Goal: Task Accomplishment & Management: Complete application form

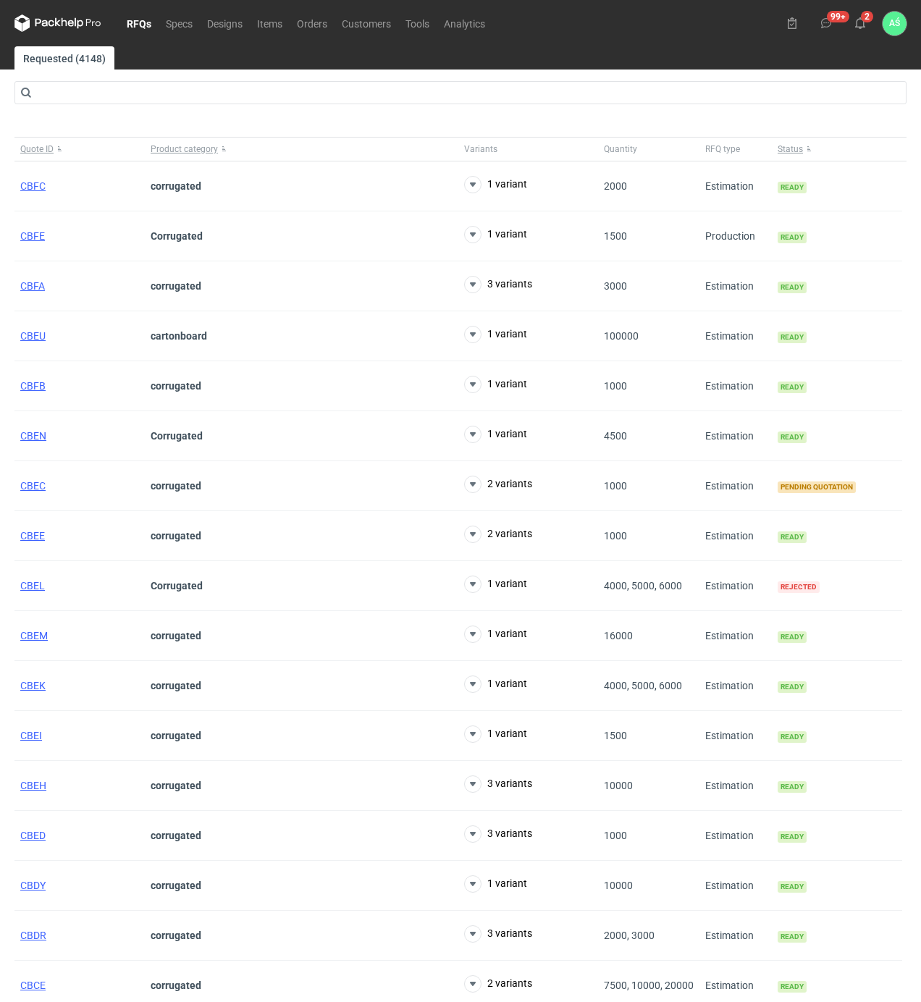
click at [136, 28] on link "RFQs" at bounding box center [139, 22] width 39 height 17
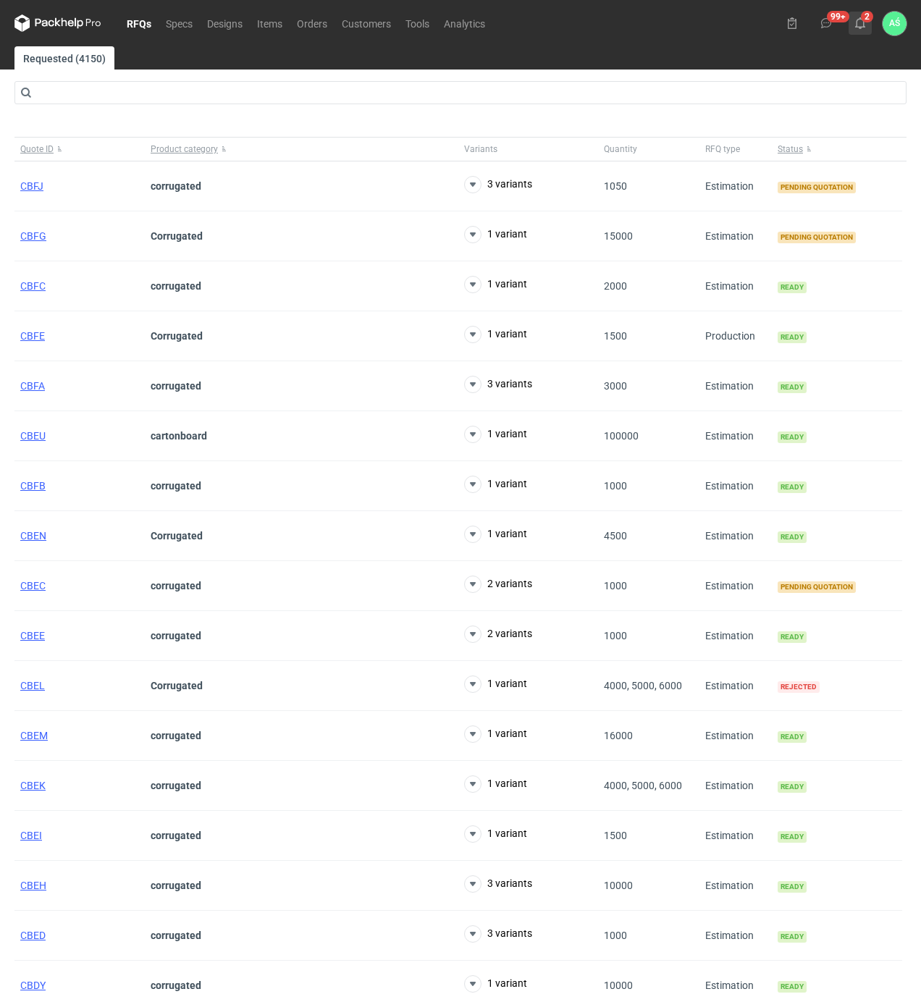
click at [858, 20] on use at bounding box center [860, 23] width 10 height 12
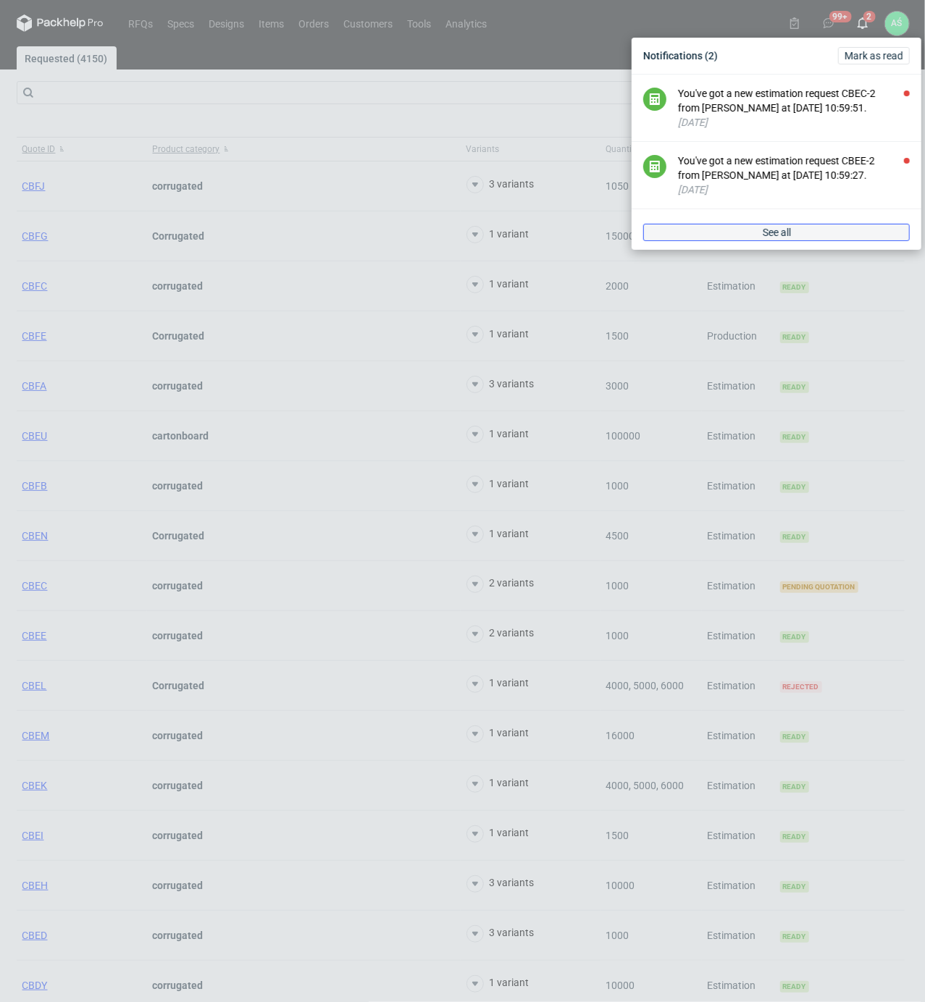
click at [763, 232] on span "See all" at bounding box center [777, 232] width 28 height 10
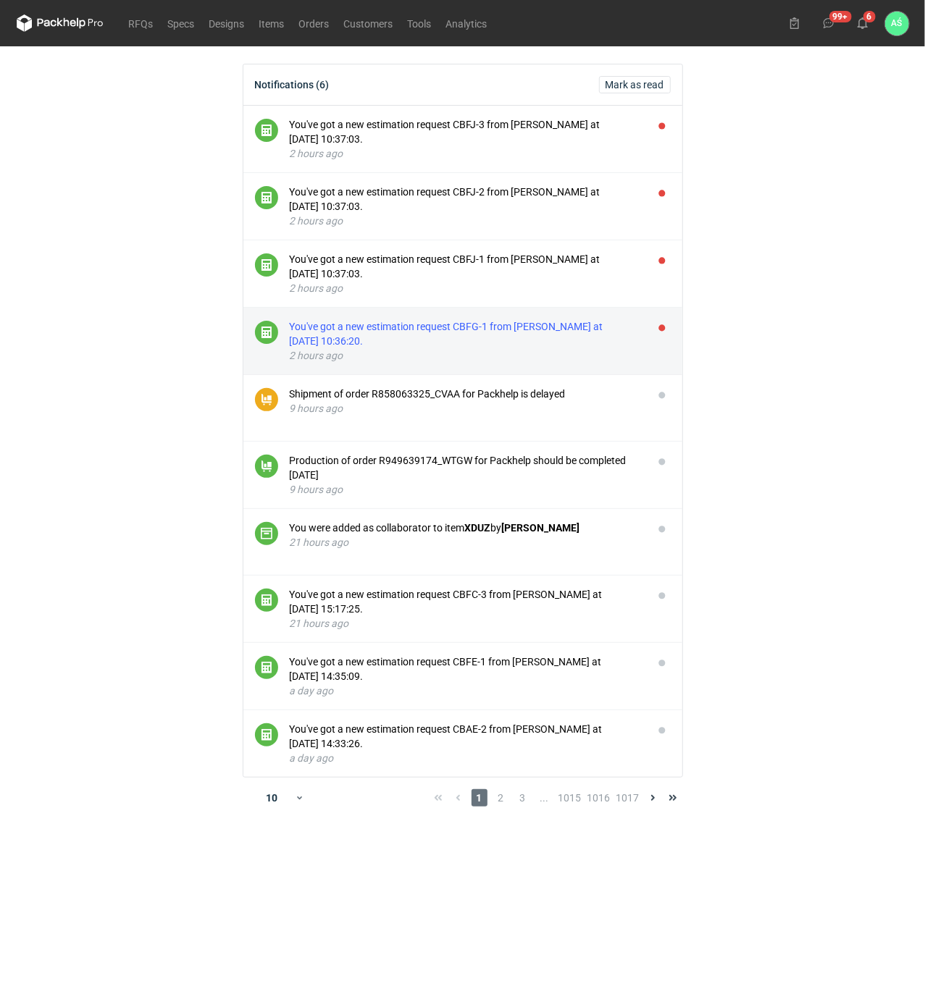
click at [437, 330] on div "You've got a new estimation request CBFG-1 from [PERSON_NAME] at [DATE] 10:36:2…" at bounding box center [466, 333] width 352 height 29
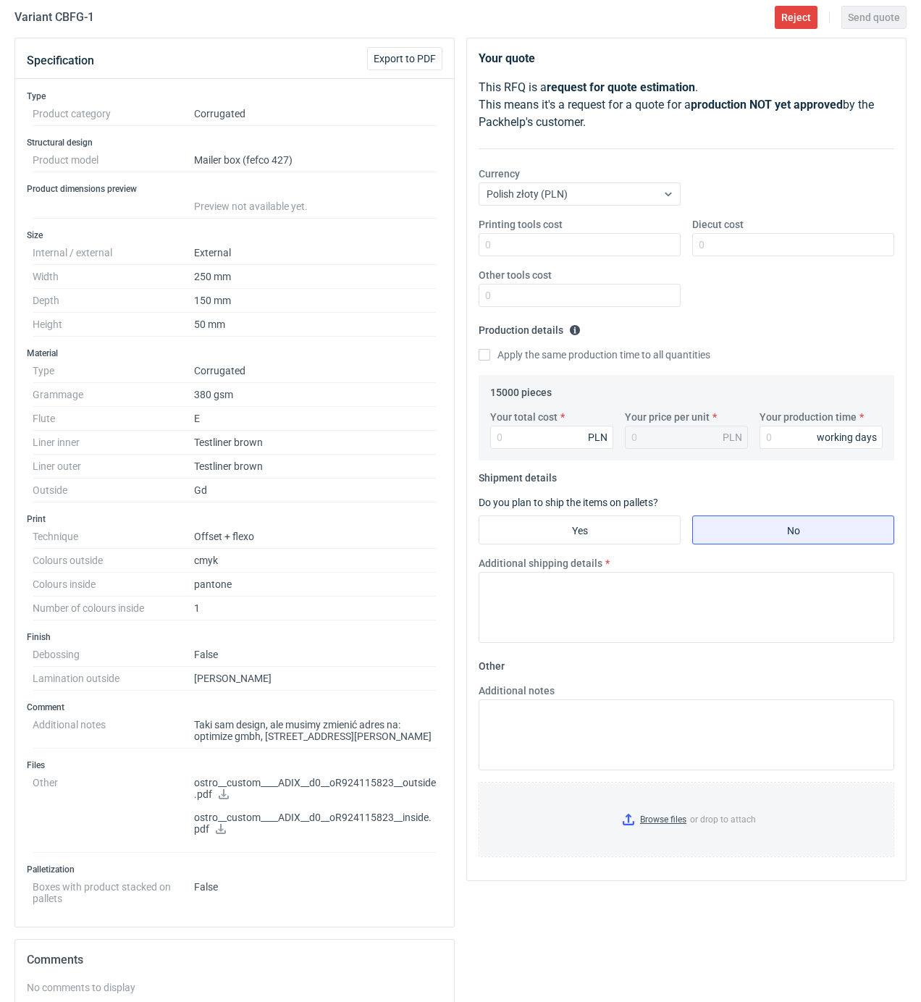
scroll to position [193, 0]
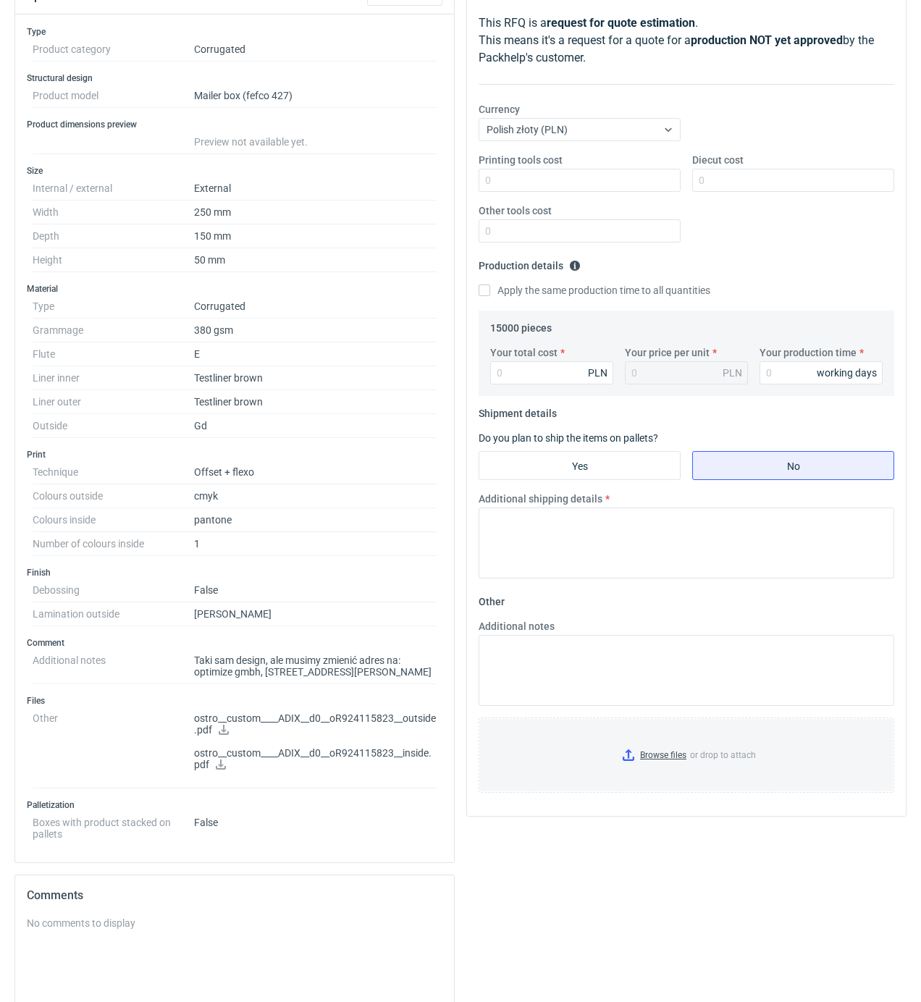
click at [225, 737] on link at bounding box center [224, 732] width 12 height 12
drag, startPoint x: 230, startPoint y: 675, endPoint x: 196, endPoint y: 676, distance: 34.8
click at [196, 676] on dd "Taki sam design, ale musimy zmienić adres na: optimize gmbh, [STREET_ADDRESS][P…" at bounding box center [315, 666] width 243 height 35
copy dd "optimize"
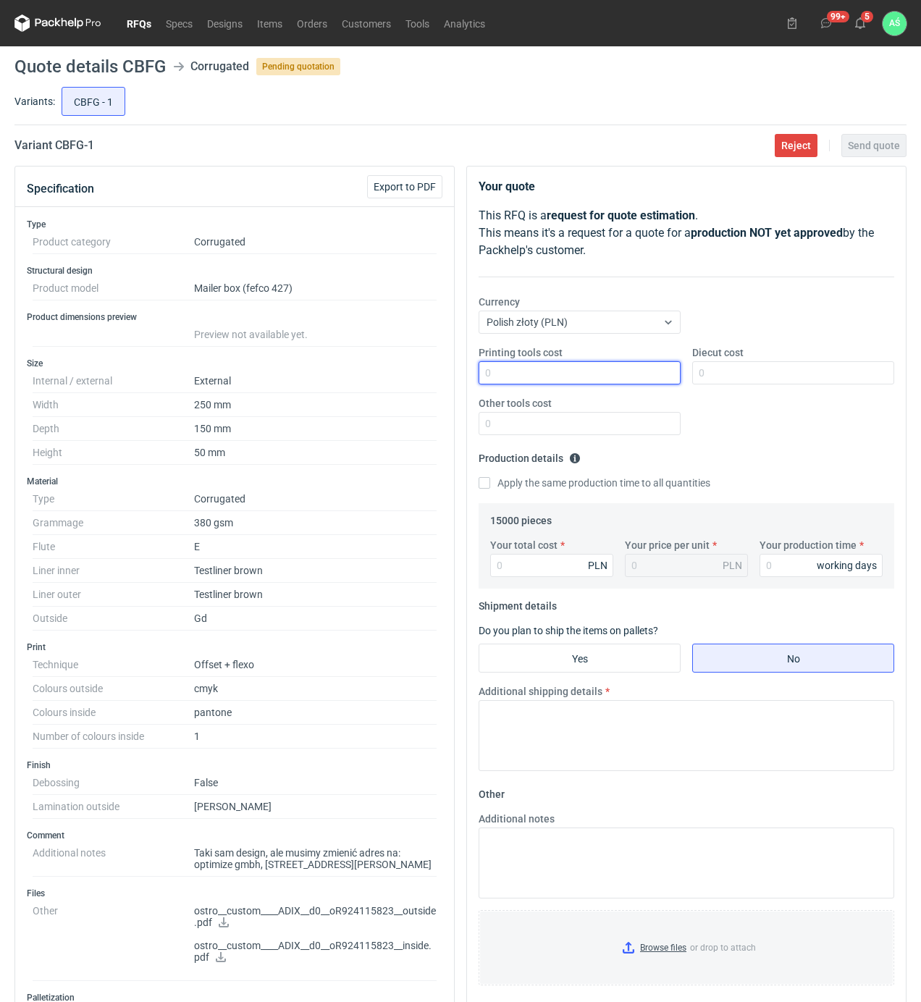
click at [633, 372] on input "Printing tools cost" at bounding box center [580, 372] width 202 height 23
click at [511, 562] on input "Your total cost" at bounding box center [551, 565] width 123 height 23
type input "22950"
type input "1.53"
type input "20"
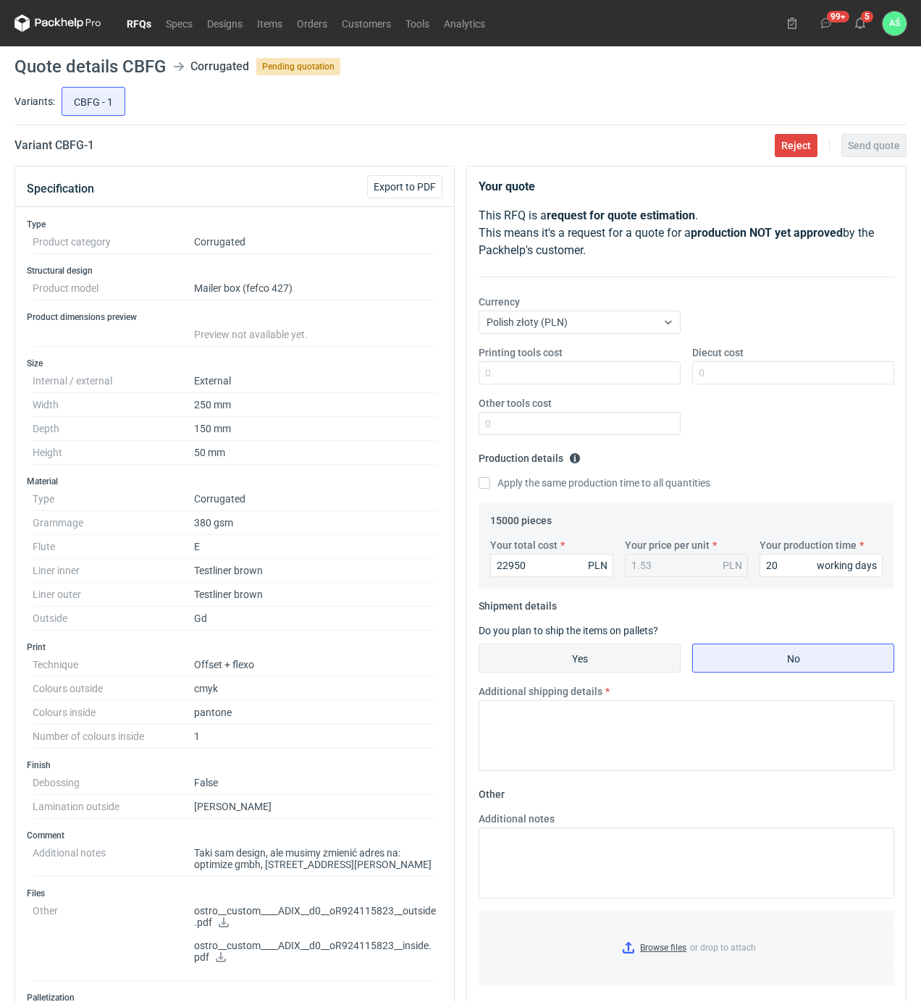
click at [606, 671] on input "Yes" at bounding box center [579, 659] width 201 height 28
radio input "true"
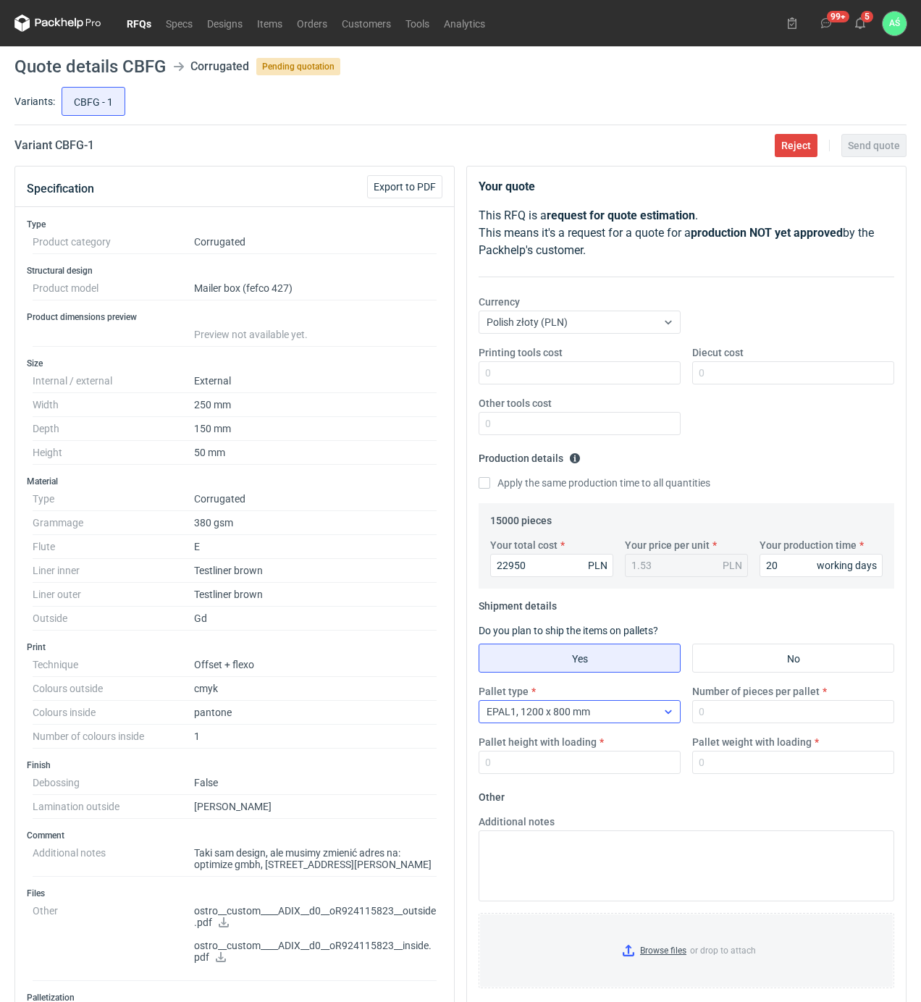
click at [655, 713] on div "EPAL1, 1200 x 800 mm" at bounding box center [567, 712] width 177 height 20
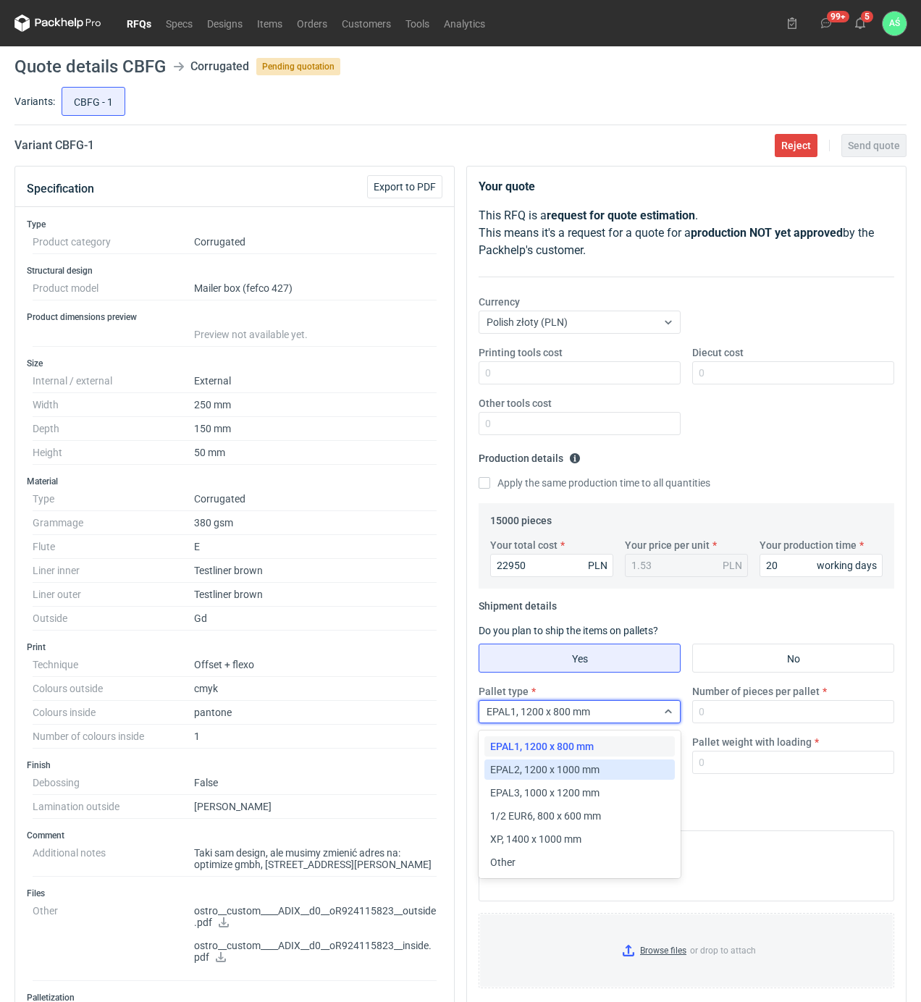
click at [586, 774] on span "EPAL2, 1200 x 1000 mm" at bounding box center [544, 770] width 109 height 14
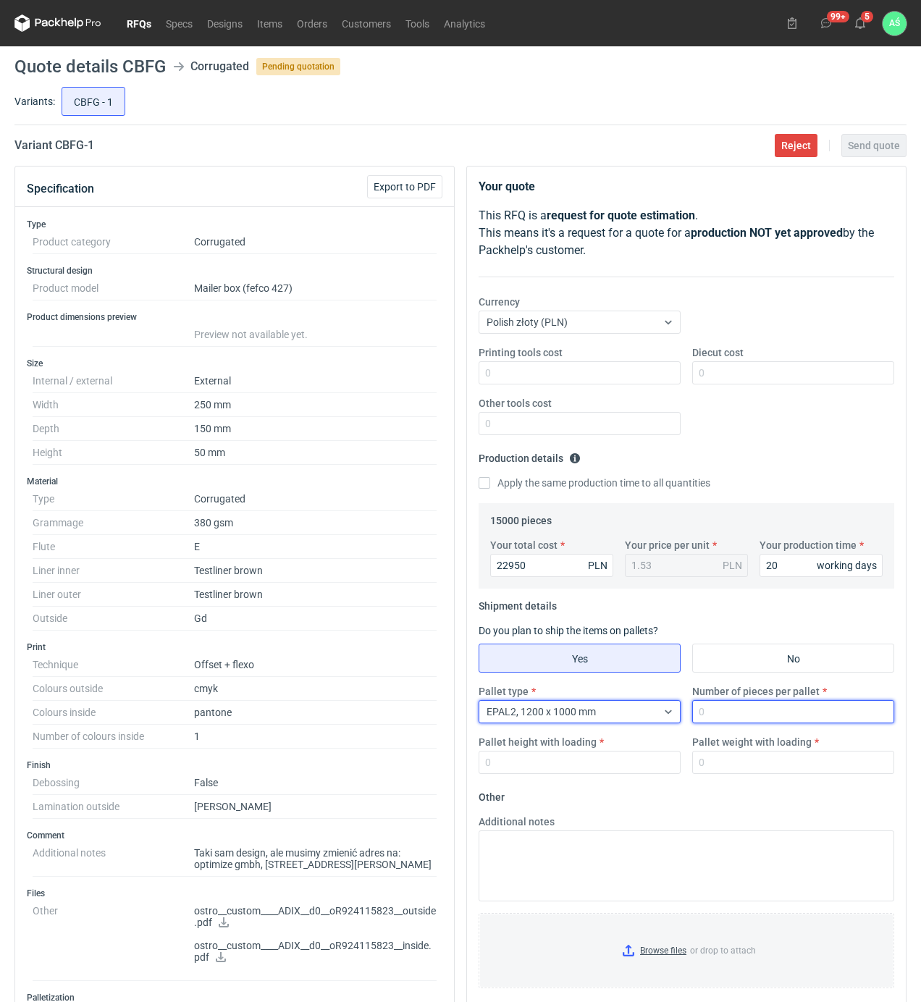
click at [720, 716] on input "Number of pieces per pallet" at bounding box center [793, 711] width 202 height 23
type input "3750"
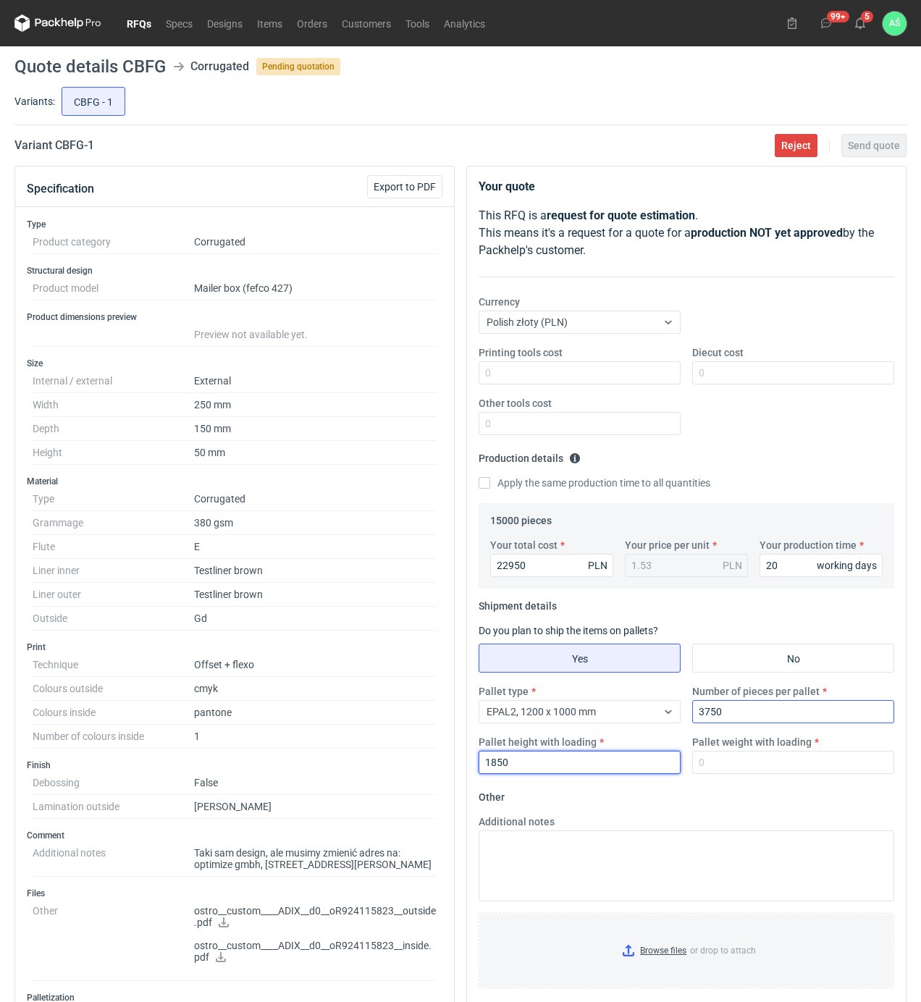
type input "1850"
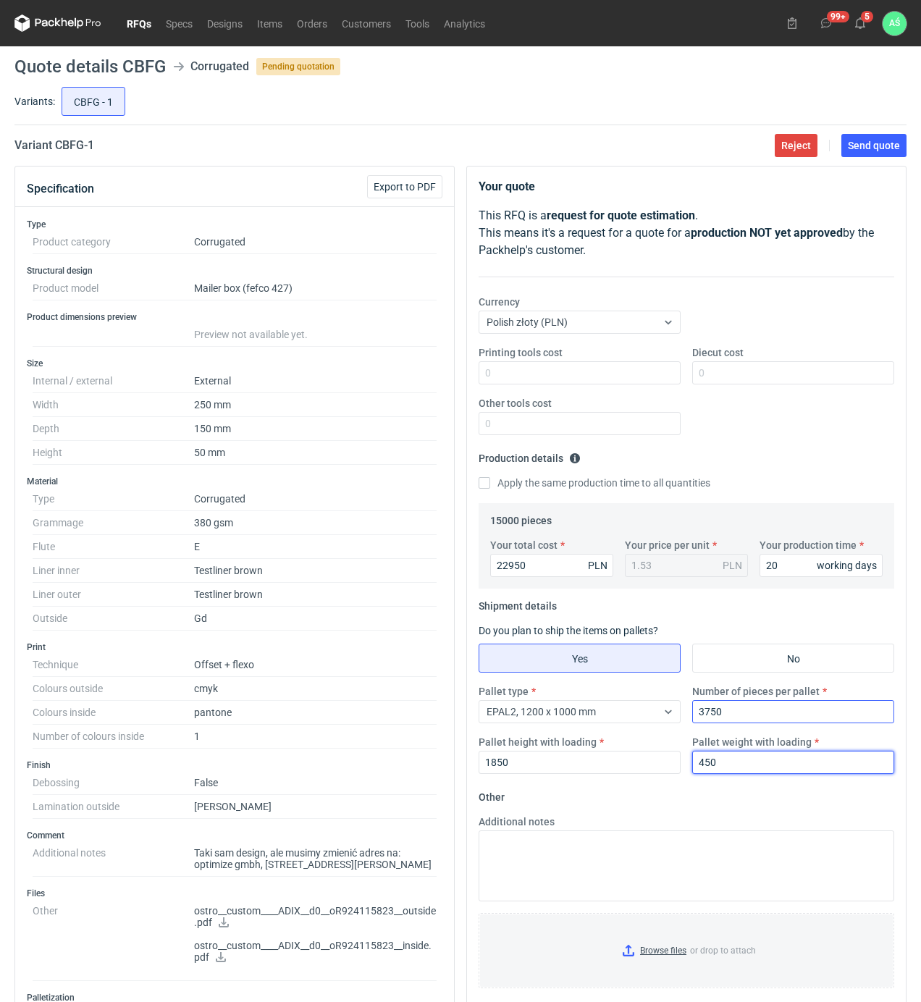
type input "450"
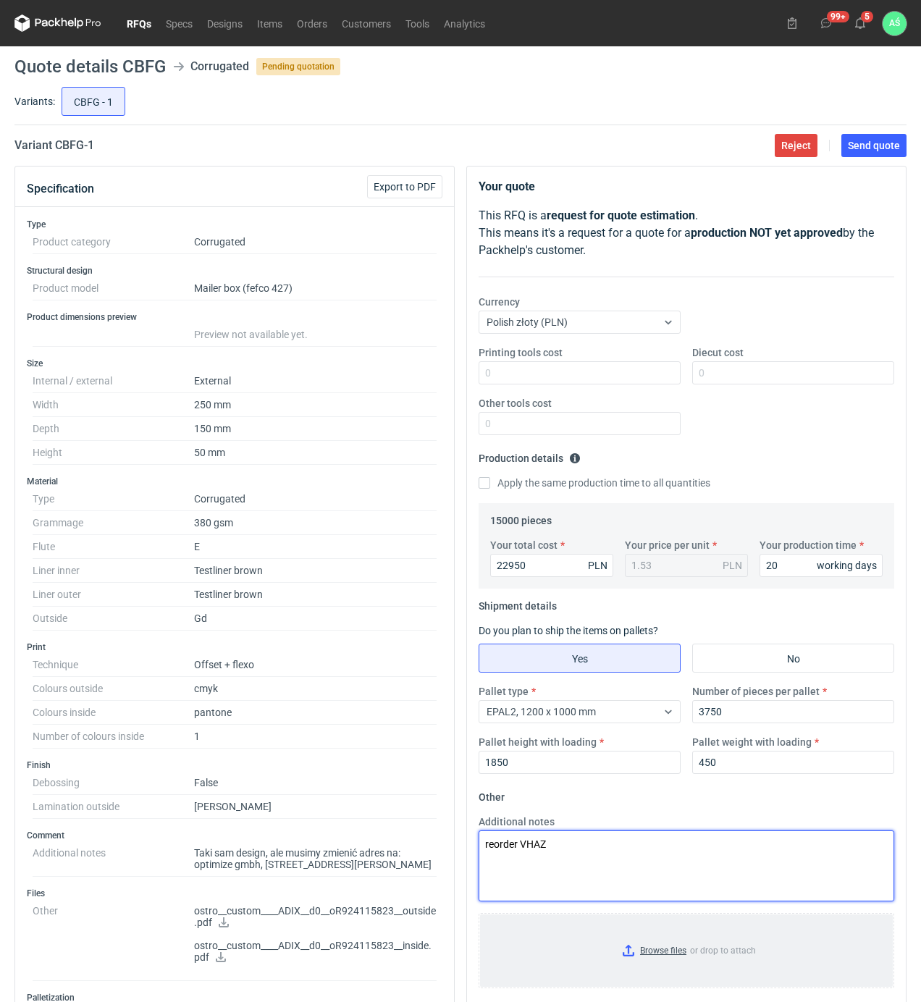
type textarea "reorder VHAZ"
click at [655, 960] on input "Browse files or drop to attach" at bounding box center [686, 951] width 413 height 72
click at [868, 152] on button "Send quote" at bounding box center [874, 145] width 65 height 23
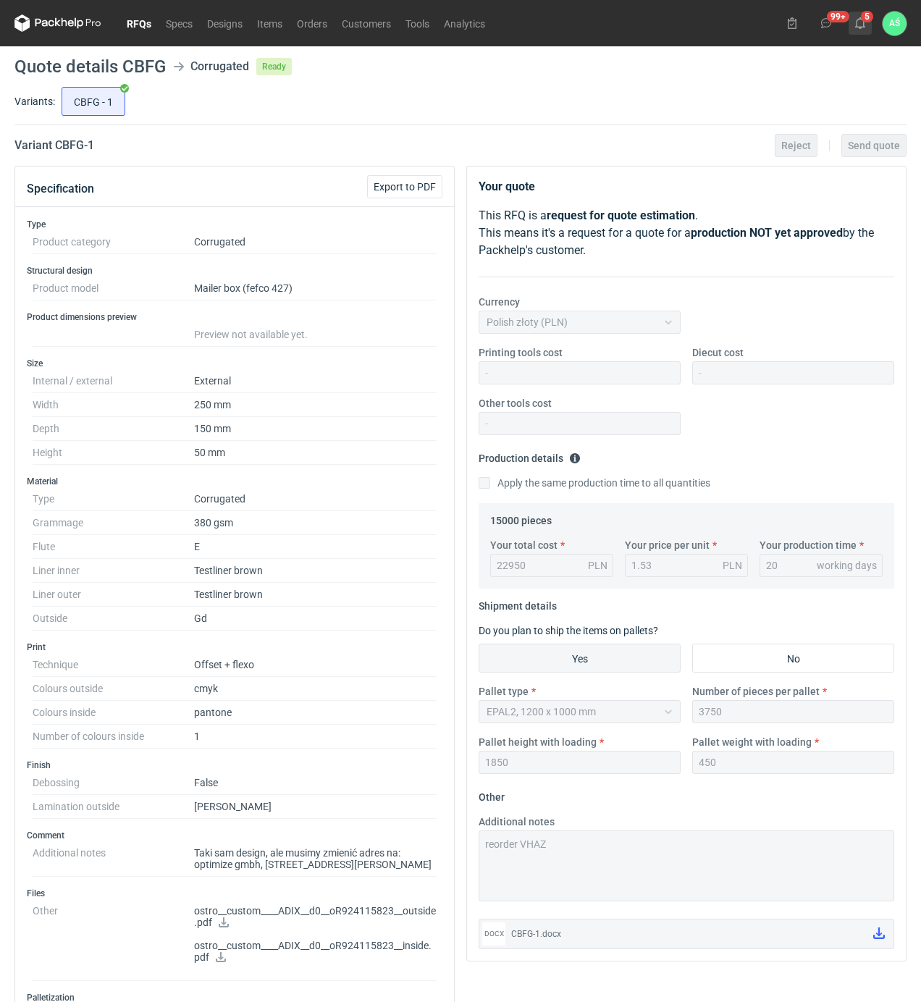
click at [855, 25] on icon at bounding box center [861, 23] width 12 height 12
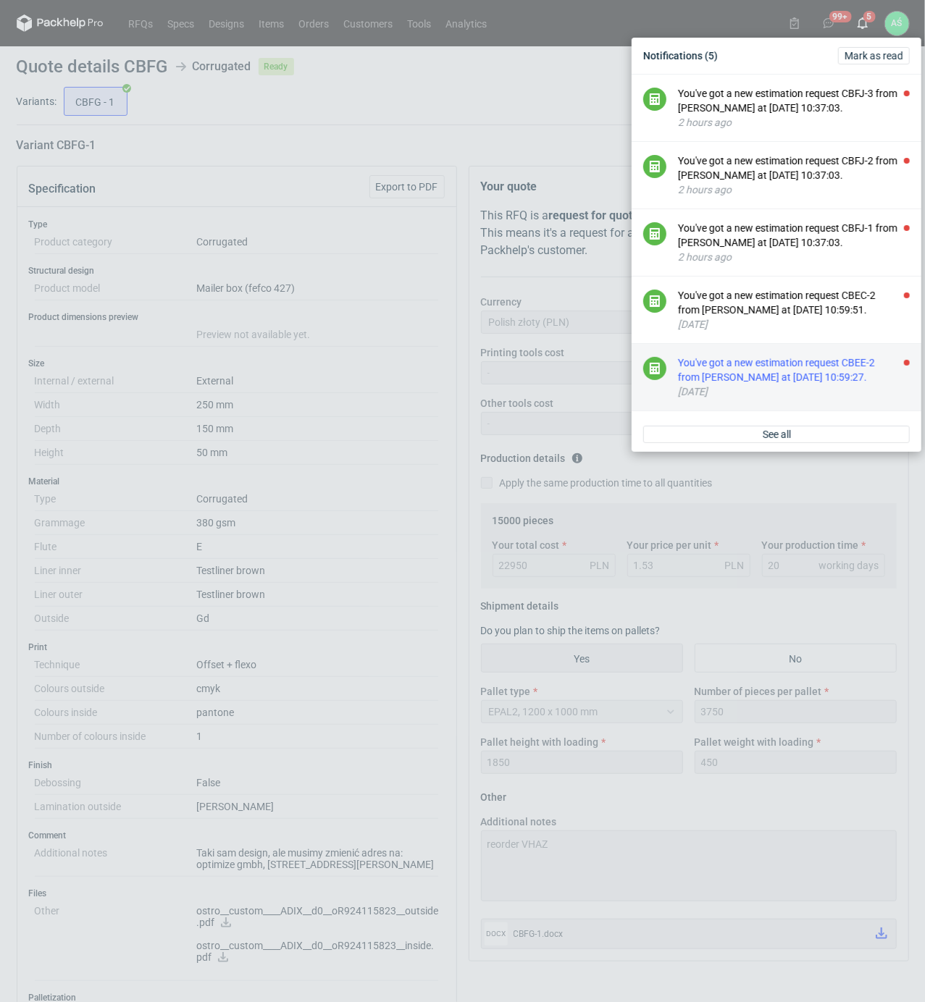
click at [868, 375] on div "You've got a new estimation request CBEE-2 from [PERSON_NAME] at [DATE] 10:59:2…" at bounding box center [794, 370] width 232 height 29
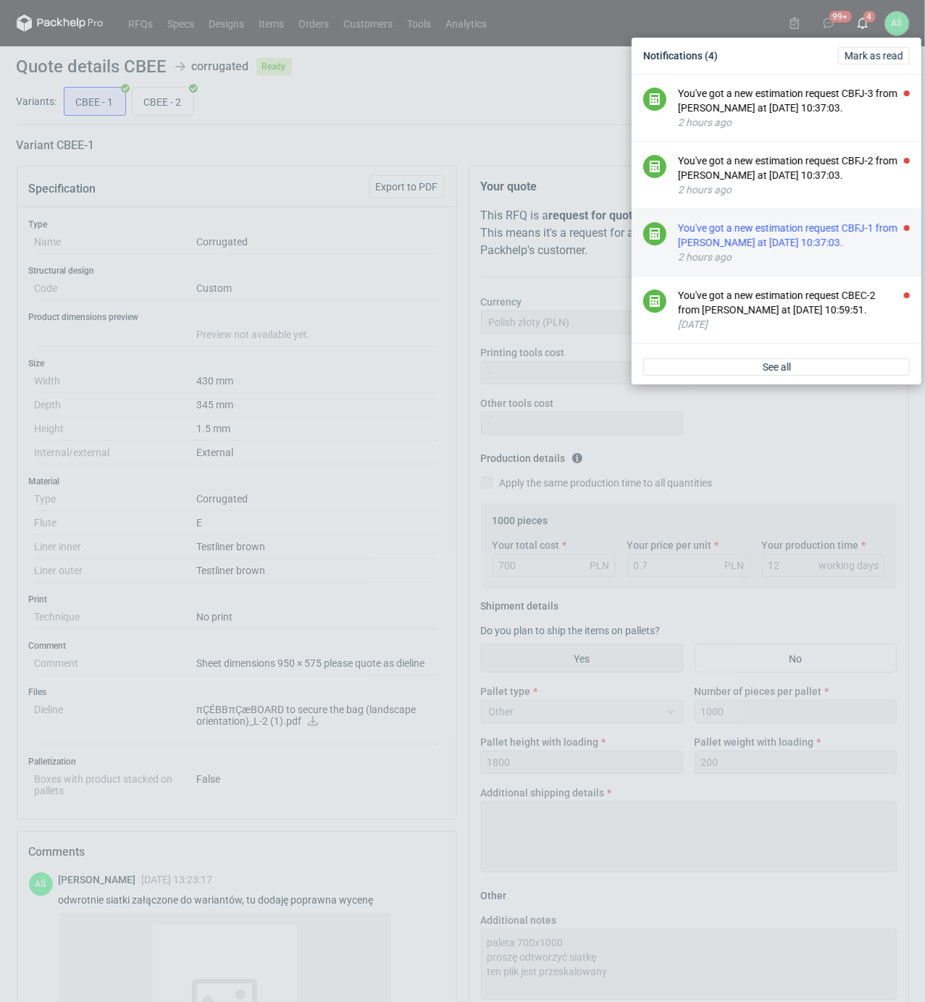
click at [852, 238] on div "You've got a new estimation request CBFJ-1 from [PERSON_NAME] at [DATE] 10:37:0…" at bounding box center [794, 235] width 232 height 29
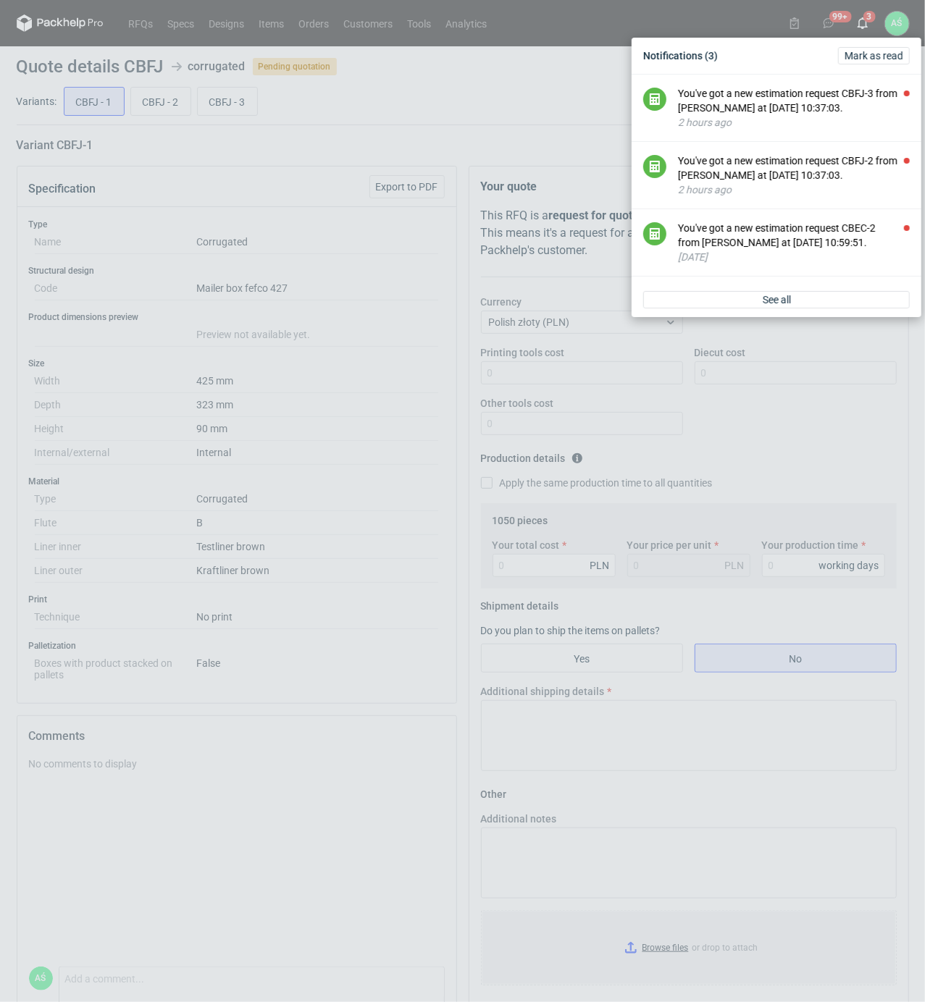
click at [285, 224] on div "Notifications (3) [PERSON_NAME] as read You've got a new estimation request CBF…" at bounding box center [462, 501] width 925 height 1002
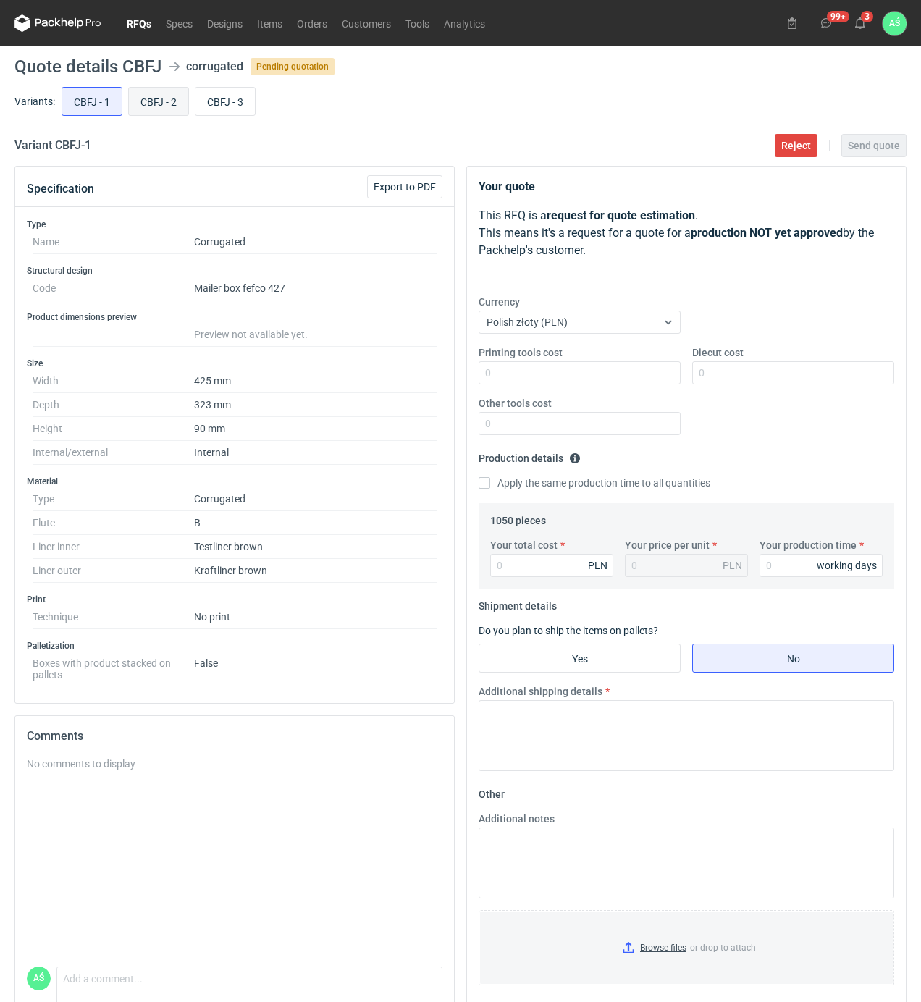
click at [155, 102] on input "CBFJ - 2" at bounding box center [158, 102] width 59 height 28
radio input "true"
click at [229, 105] on input "CBFJ - 3" at bounding box center [225, 102] width 59 height 28
radio input "true"
click at [158, 100] on input "CBFJ - 2" at bounding box center [158, 102] width 59 height 28
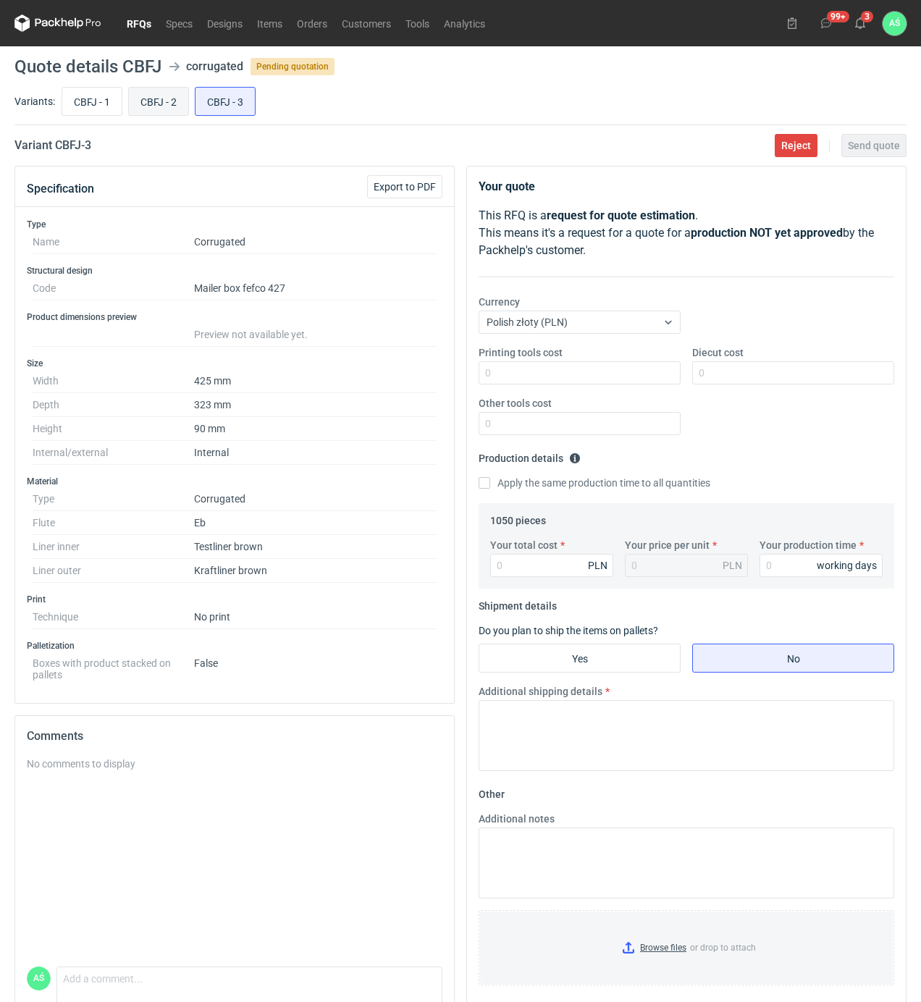
radio input "true"
click at [78, 88] on input "CBFJ - 1" at bounding box center [91, 102] width 59 height 28
radio input "true"
click at [160, 96] on input "CBFJ - 2" at bounding box center [158, 102] width 59 height 28
radio input "true"
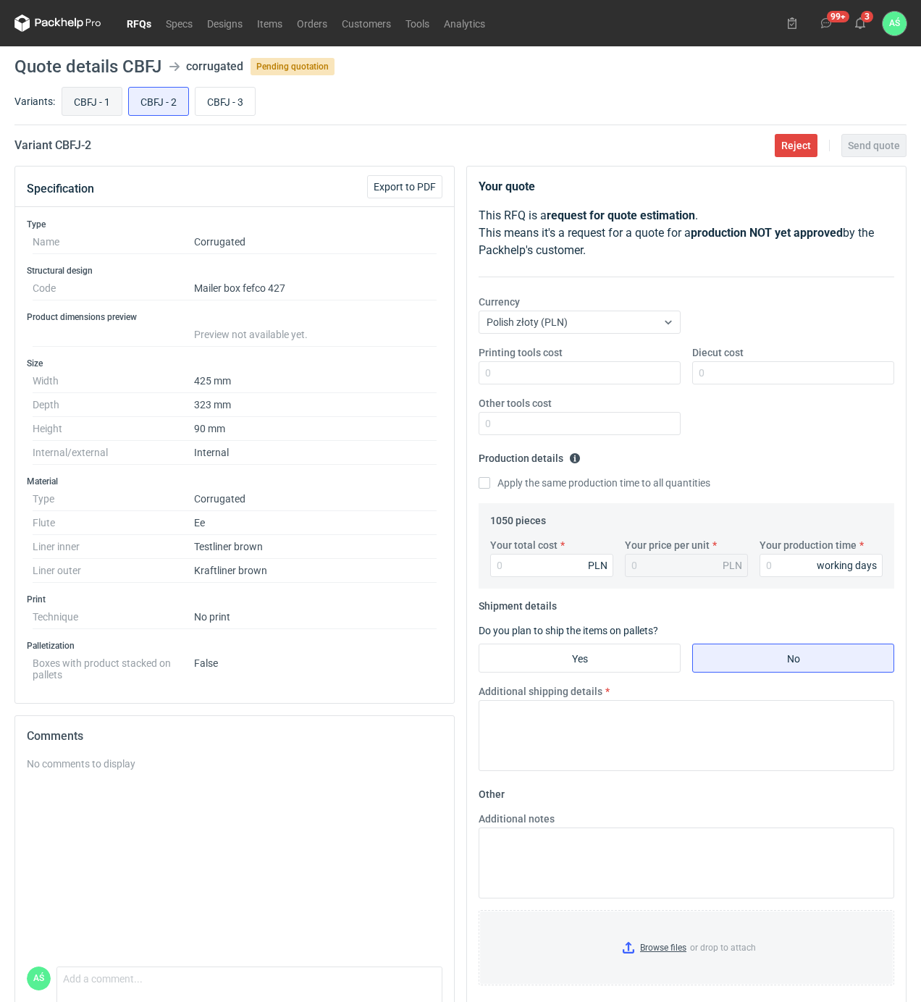
click at [116, 99] on input "CBFJ - 1" at bounding box center [91, 102] width 59 height 28
radio input "true"
click at [165, 100] on input "CBFJ - 2" at bounding box center [158, 102] width 59 height 28
radio input "true"
click at [83, 106] on input "CBFJ - 1" at bounding box center [91, 102] width 59 height 28
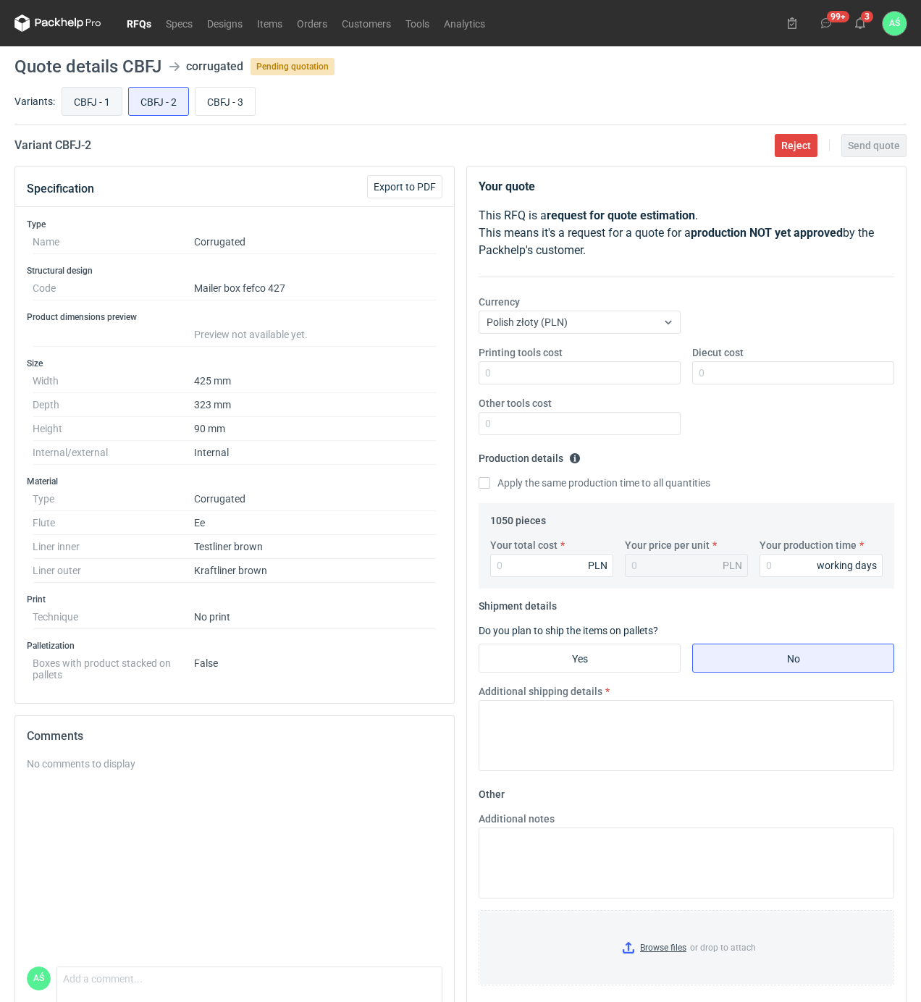
radio input "true"
click at [659, 372] on input "Printing tools cost" at bounding box center [580, 372] width 202 height 23
type input "1000"
type input "2300"
type input "2.19"
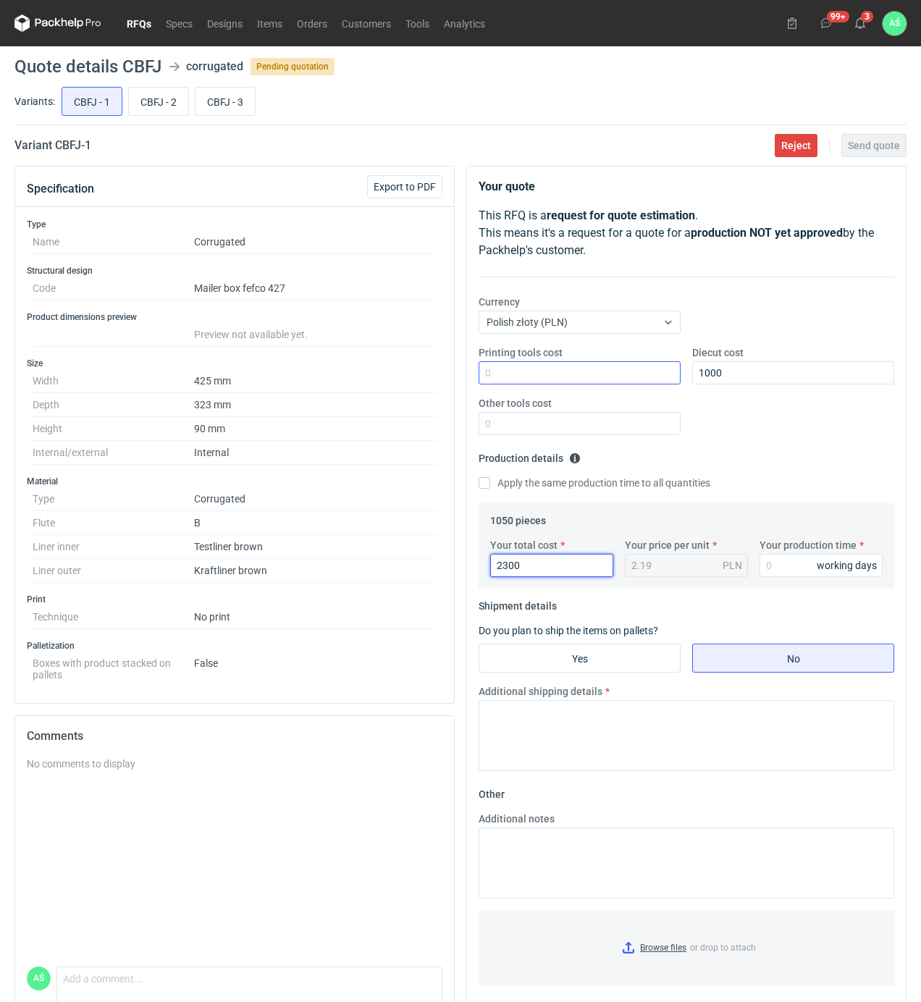
type input "2300"
type input "15"
click at [556, 636] on label "Do you plan to ship the items on pallets?" at bounding box center [569, 631] width 180 height 12
click at [580, 653] on input "Yes" at bounding box center [579, 659] width 201 height 28
radio input "true"
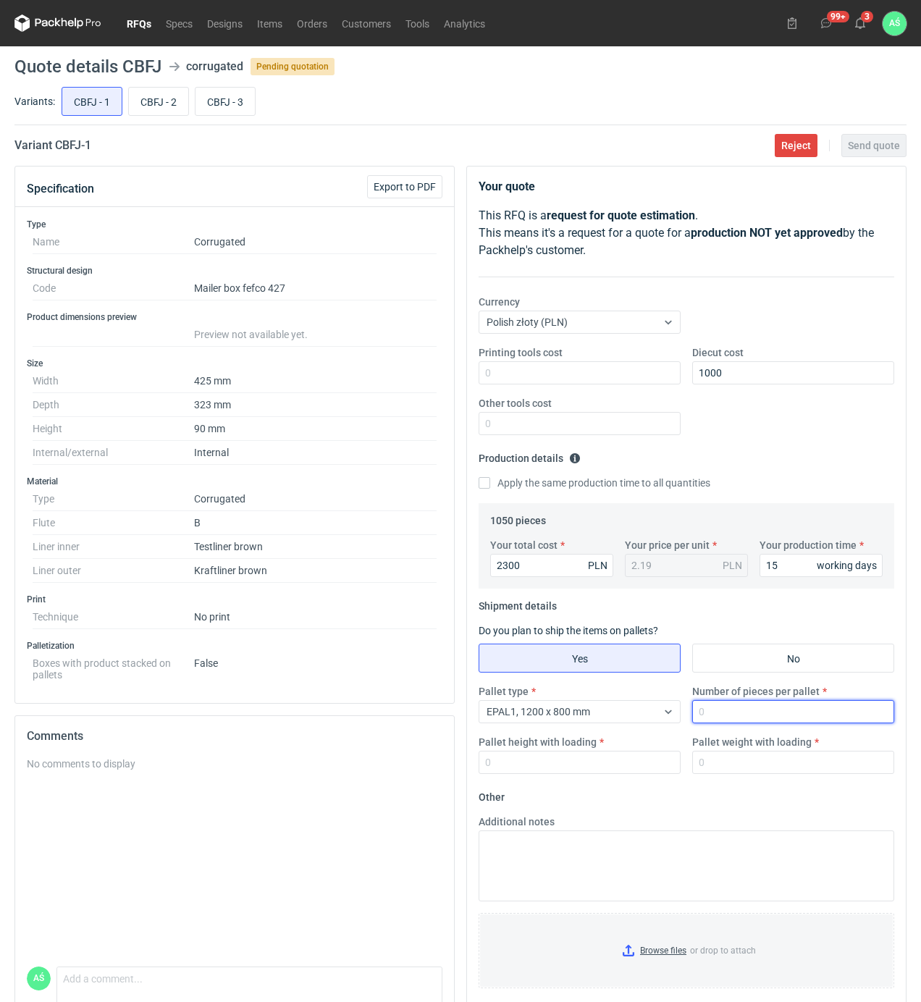
click at [739, 714] on input "Number of pieces per pallet" at bounding box center [793, 711] width 202 height 23
type input "8"
type input "525"
type input "1900"
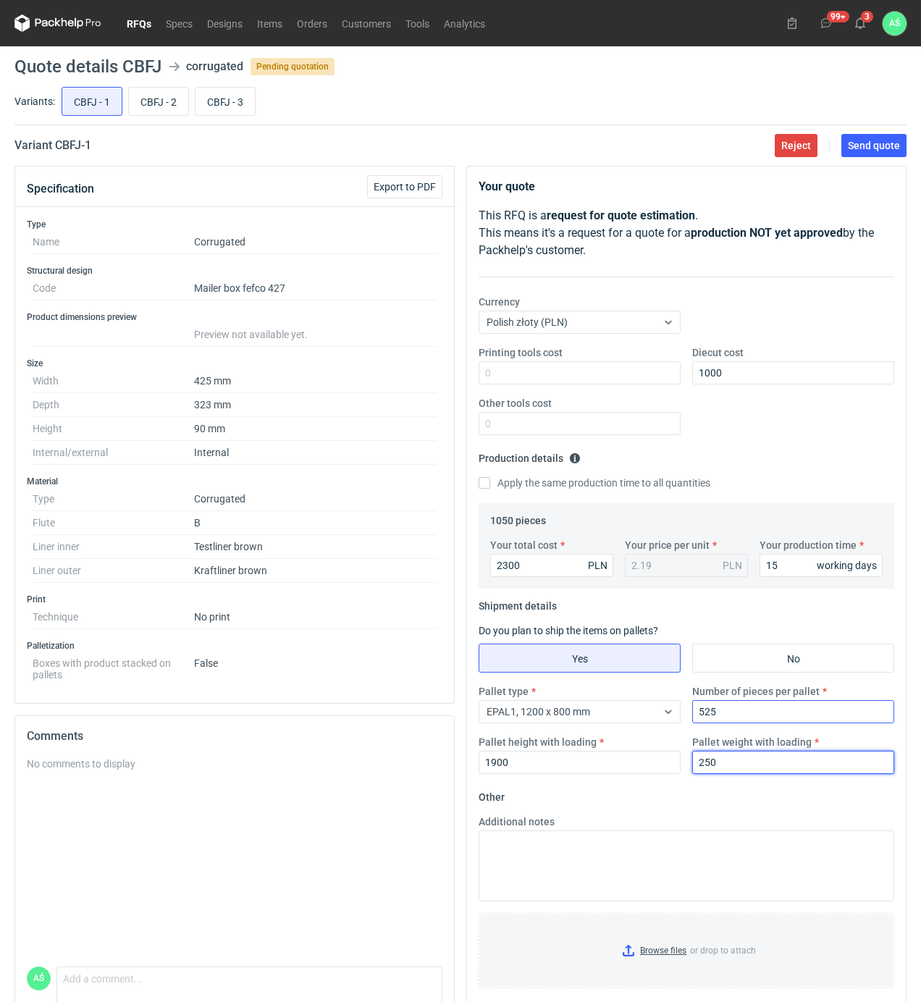
type input "250"
click at [673, 957] on input "Browse files or drop to attach" at bounding box center [686, 951] width 413 height 72
click at [863, 154] on button "Send quote" at bounding box center [874, 145] width 65 height 23
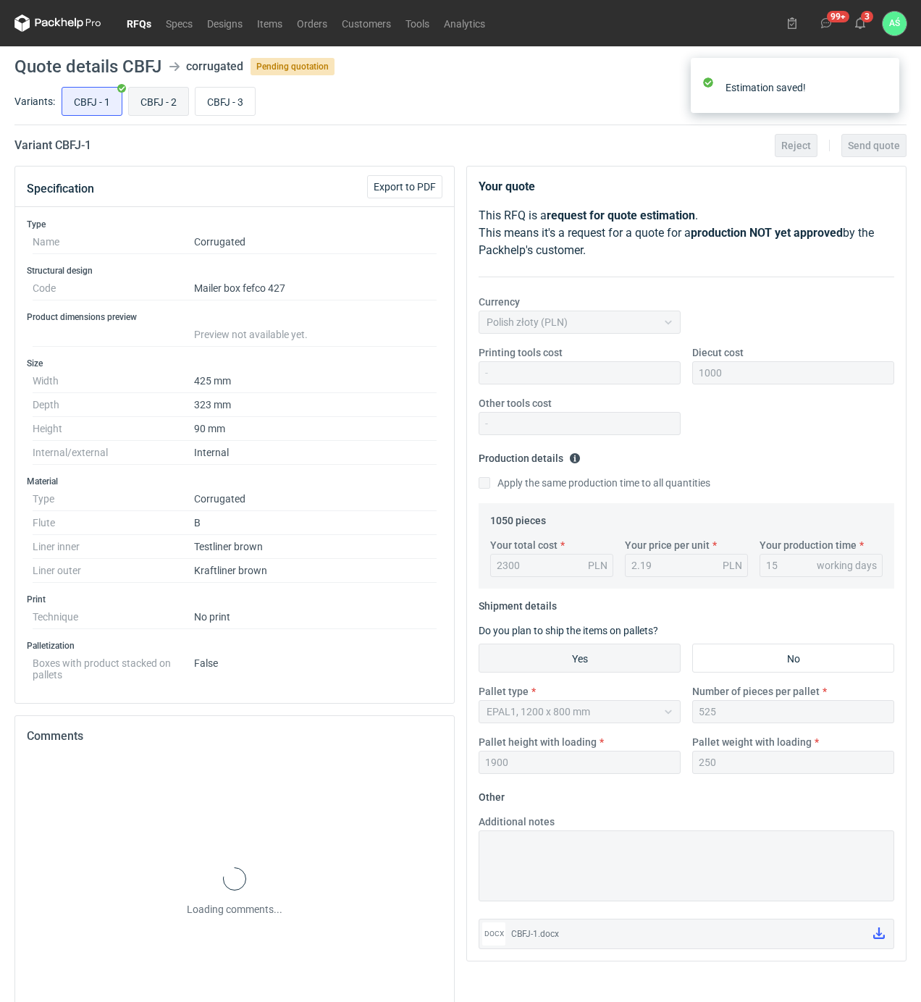
click at [159, 108] on input "CBFJ - 2" at bounding box center [158, 102] width 59 height 28
radio input "true"
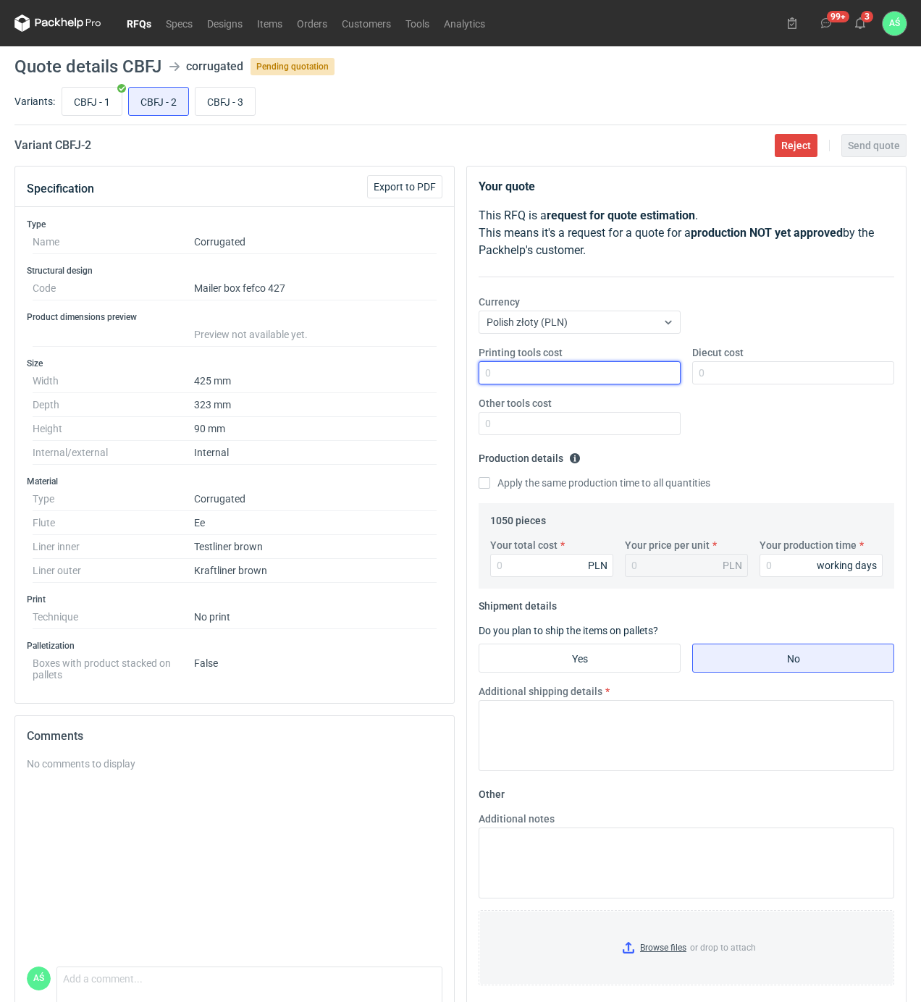
click at [638, 374] on input "Printing tools cost" at bounding box center [580, 372] width 202 height 23
type input "1000"
type input "32"
type input "0.03"
type input "3245"
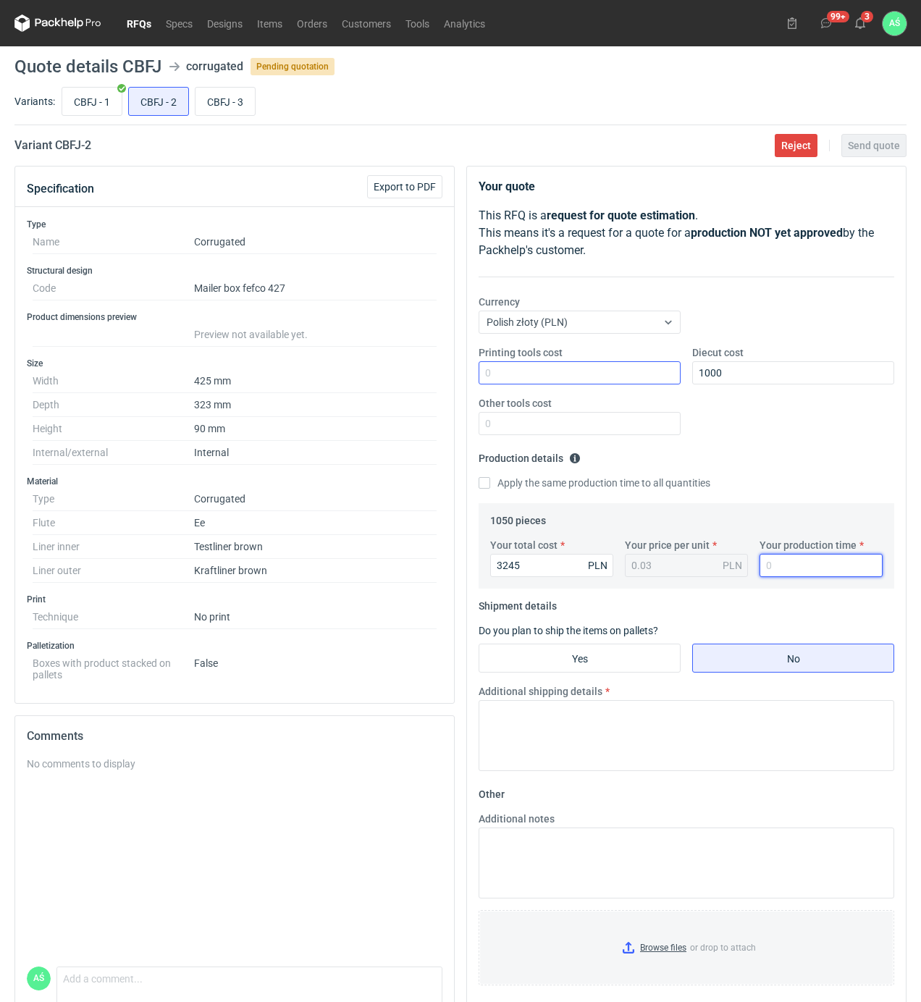
type input "3.09"
type input "15"
click at [650, 656] on input "Yes" at bounding box center [579, 659] width 201 height 28
radio input "true"
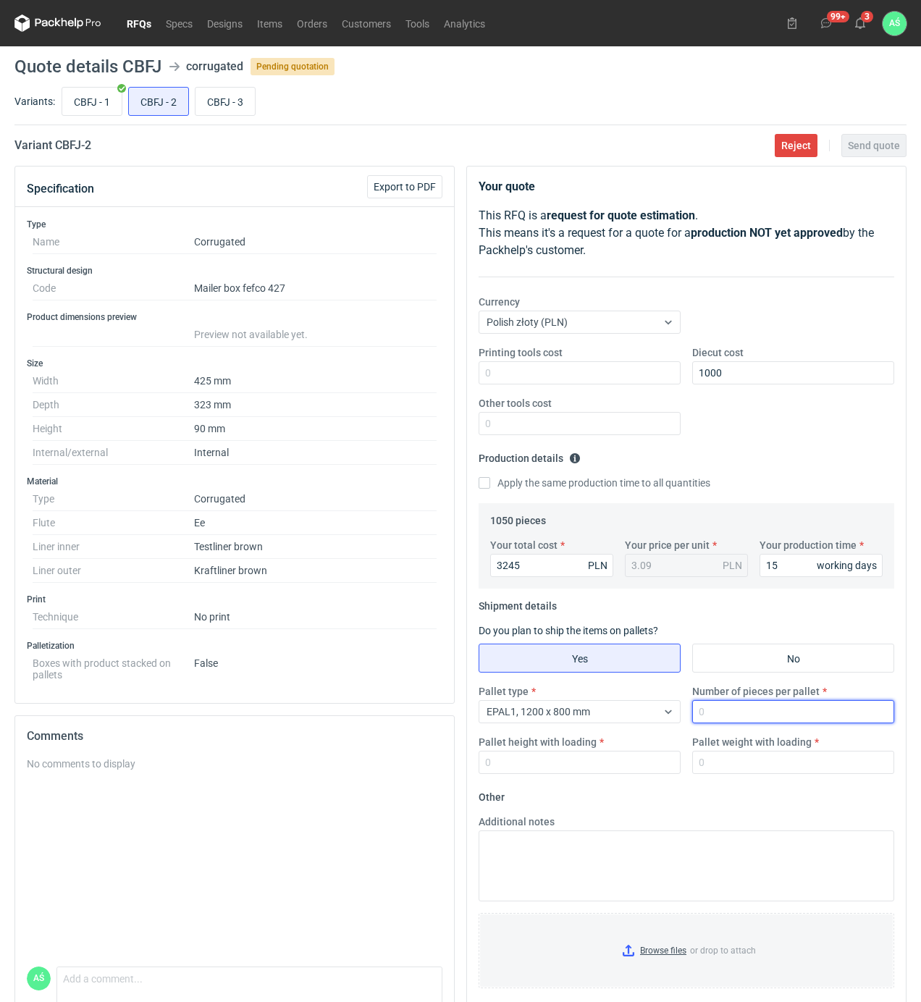
click at [708, 713] on input "Number of pieces per pallet" at bounding box center [793, 711] width 202 height 23
type input "350"
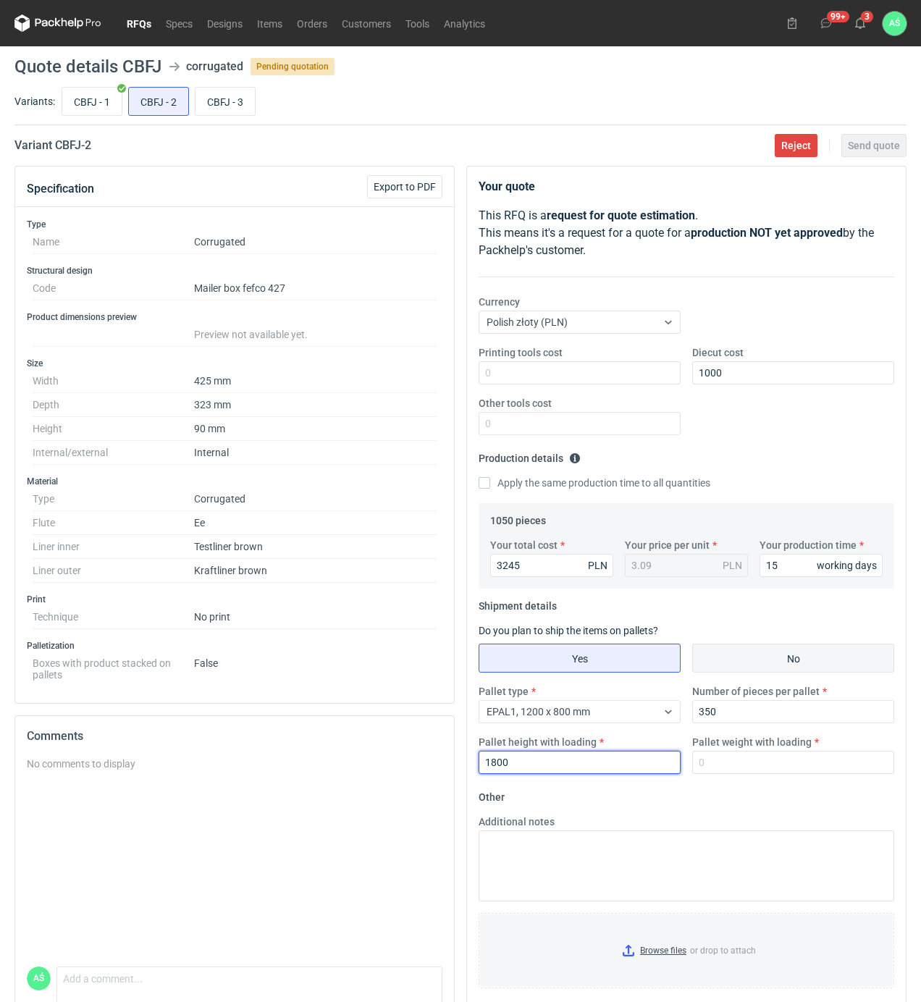
type input "1800"
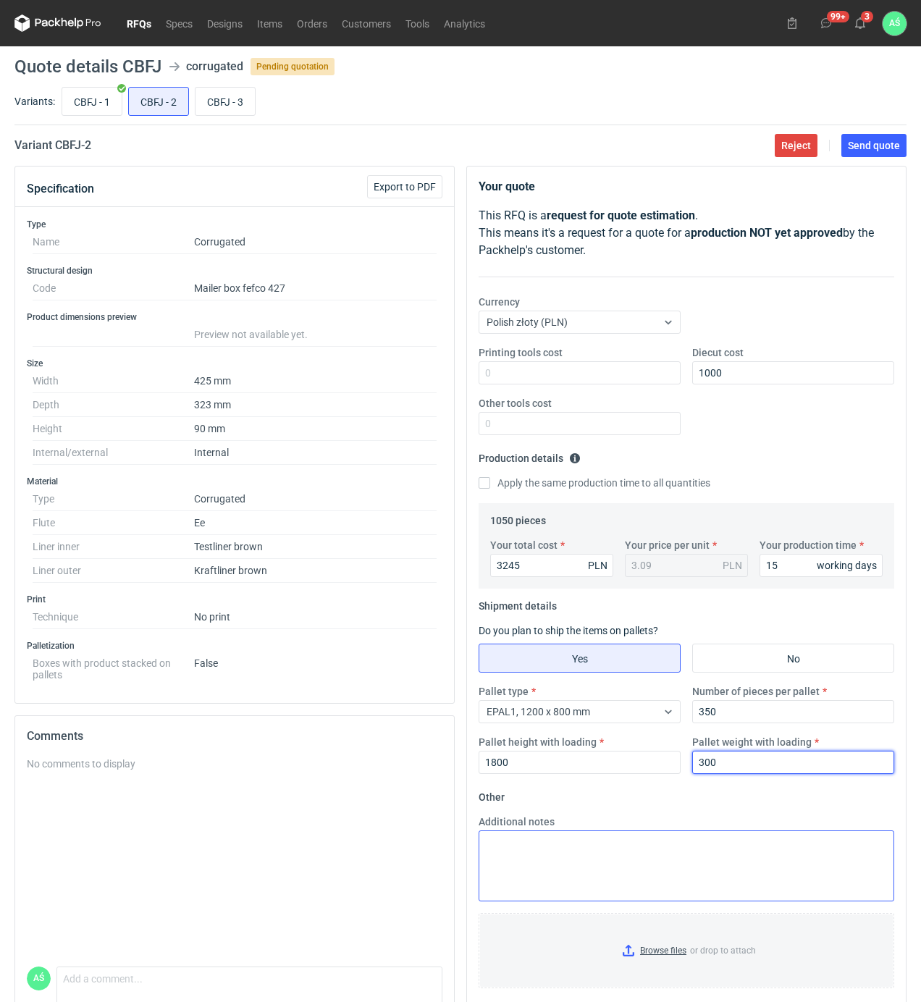
type input "300"
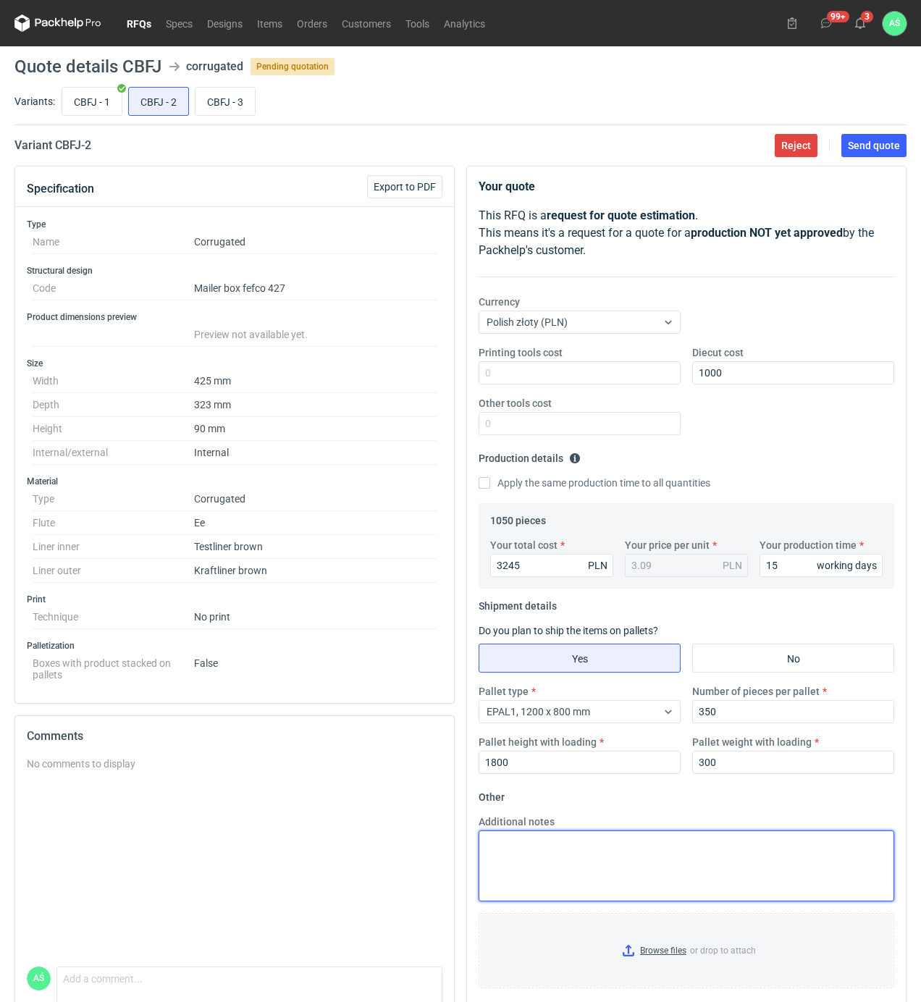
click at [540, 856] on textarea "Additional notes" at bounding box center [687, 866] width 416 height 71
type textarea "mogę tylko zaproponować na zwykłych teslinerach, bo akurat taką mamy na stanie,…"
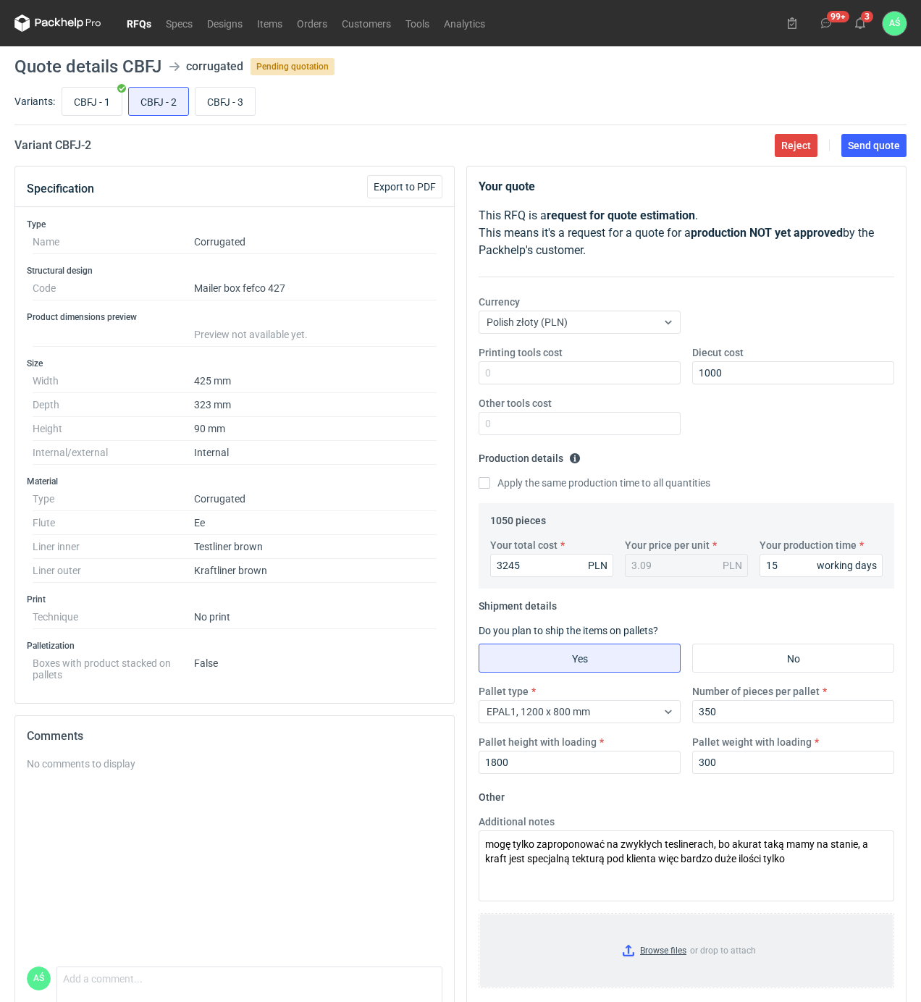
click at [672, 958] on input "Browse files or drop to attach" at bounding box center [686, 951] width 413 height 72
click at [881, 148] on span "Send quote" at bounding box center [874, 146] width 52 height 10
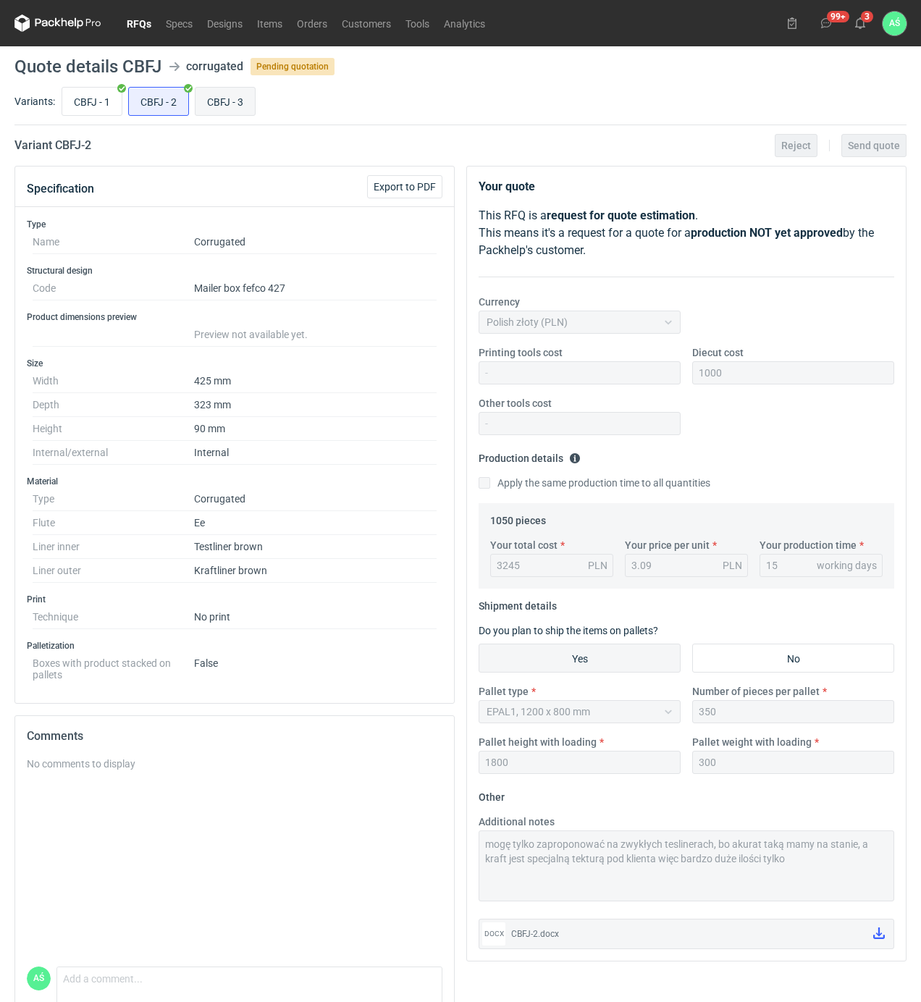
click at [230, 102] on input "CBFJ - 3" at bounding box center [225, 102] width 59 height 28
radio input "true"
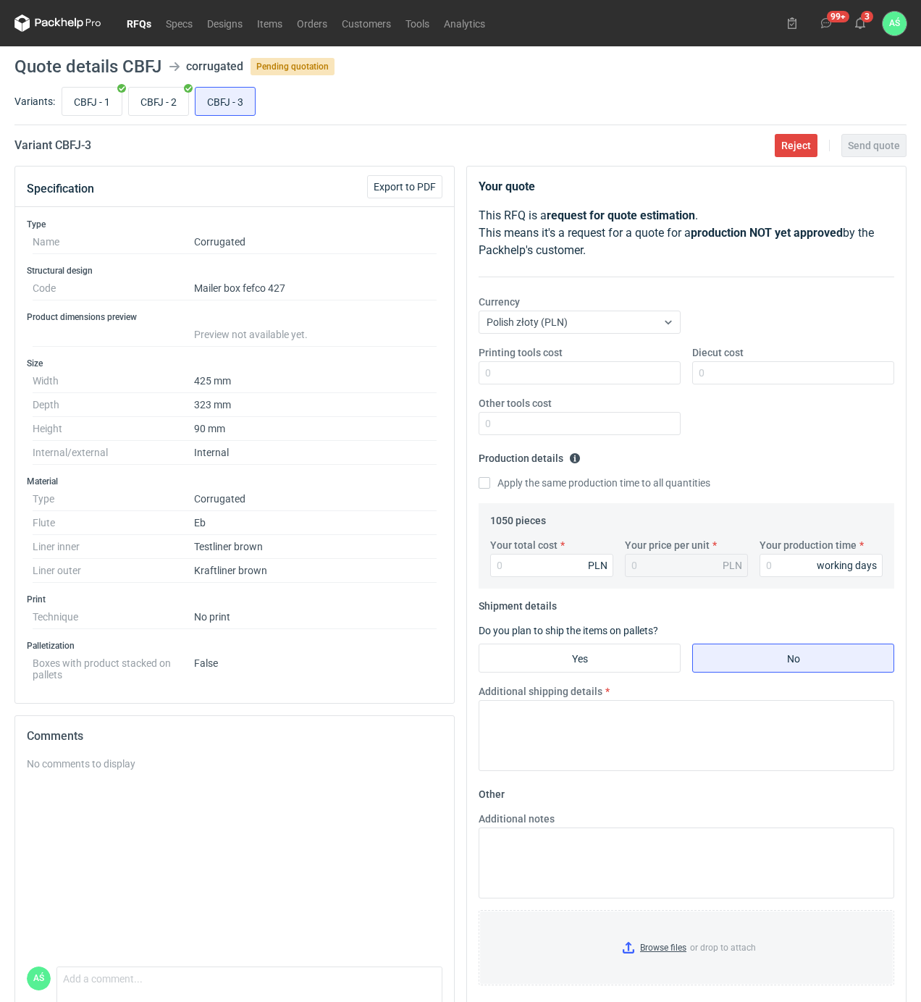
scroll to position [65, 0]
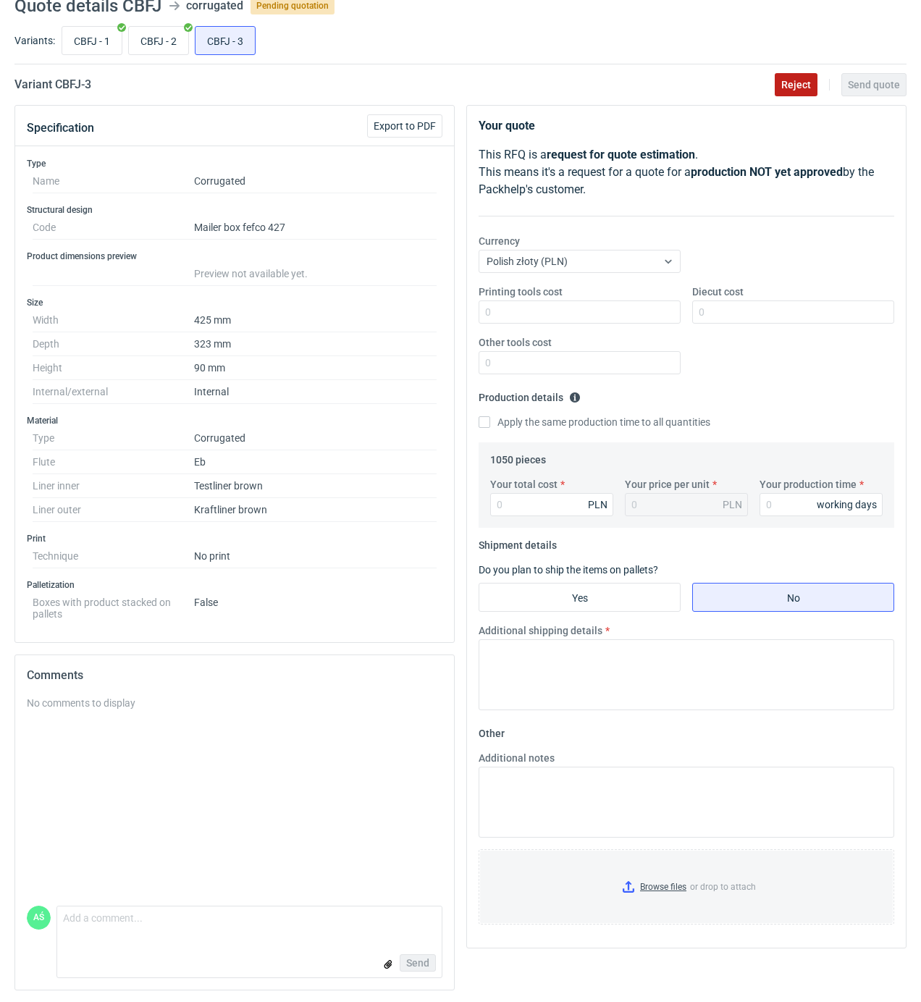
click at [787, 83] on span "Reject" at bounding box center [797, 85] width 30 height 10
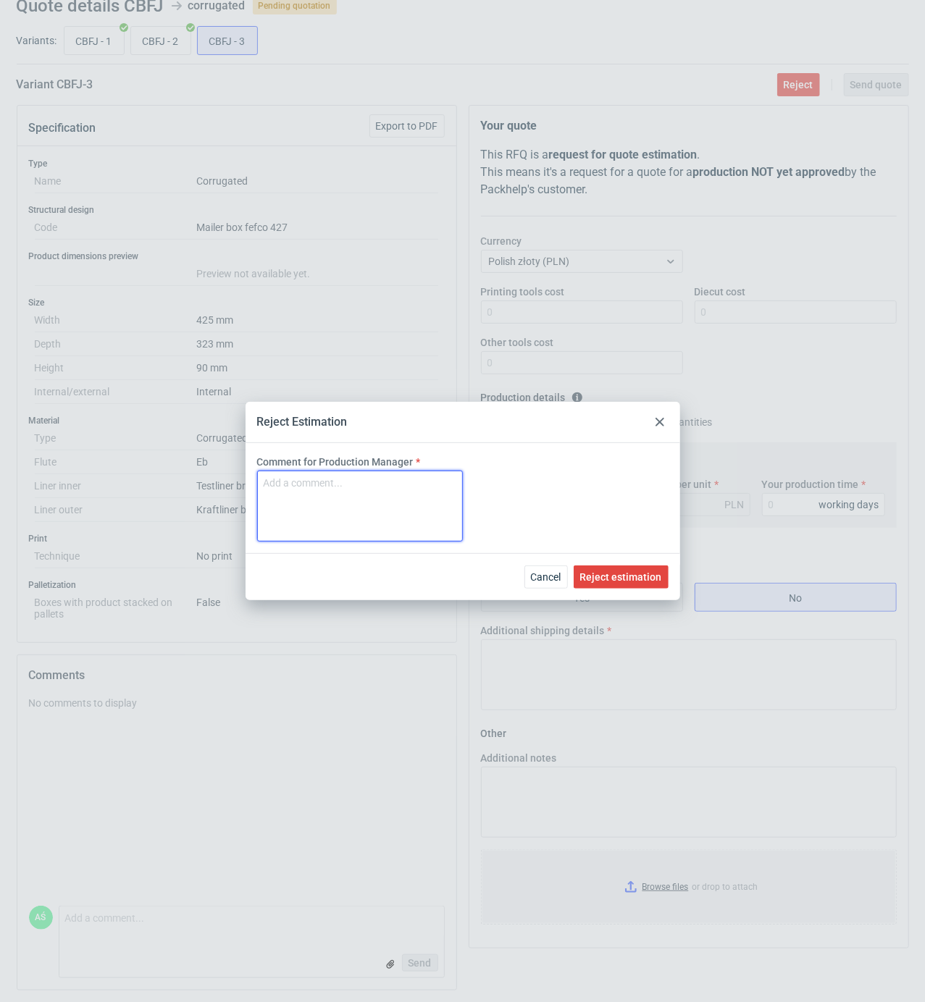
click at [345, 495] on textarea "Comment for Production Manager" at bounding box center [360, 506] width 206 height 71
click at [320, 516] on textarea "zbyt mała ilość dla tej tektury, jest to tektura specjalna, jeszcze jest dostęp…" at bounding box center [360, 506] width 206 height 71
type textarea "zbyt mała ilość dla tej tektury, jest to tektura specjalna, jeszcze jest dostęp…"
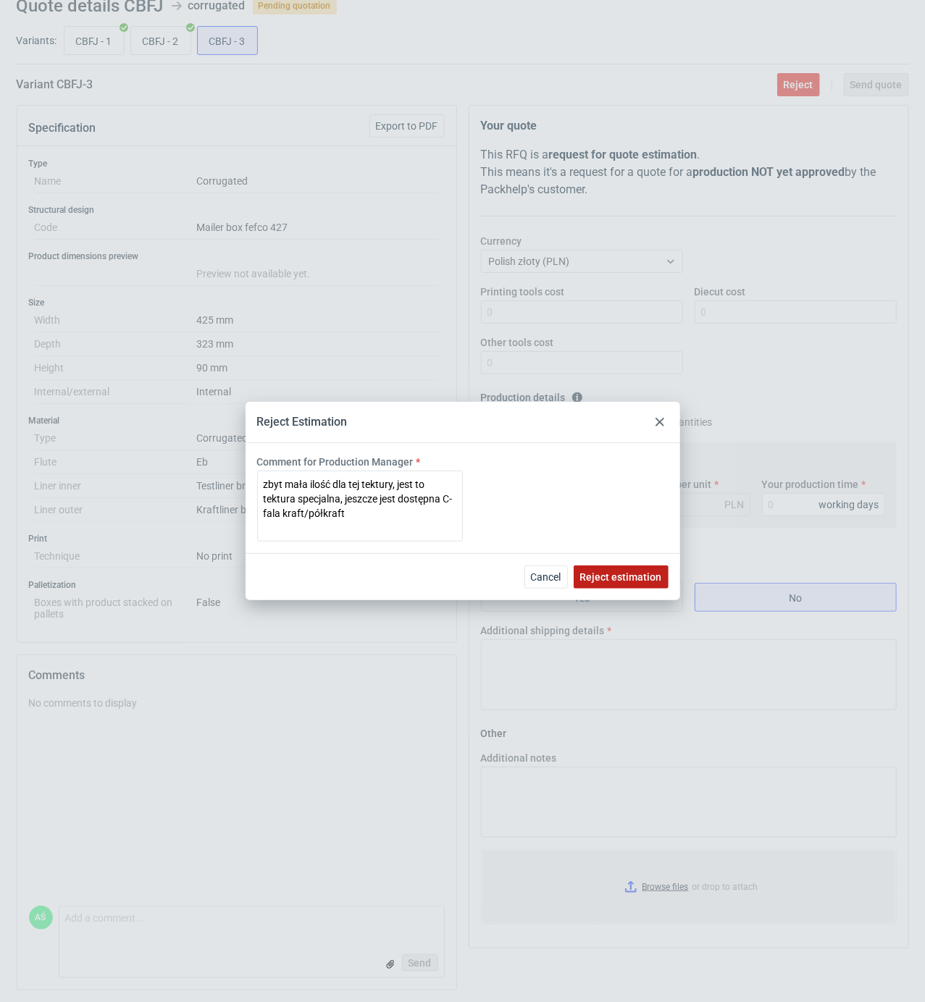
click at [621, 574] on span "Reject estimation" at bounding box center [621, 577] width 82 height 10
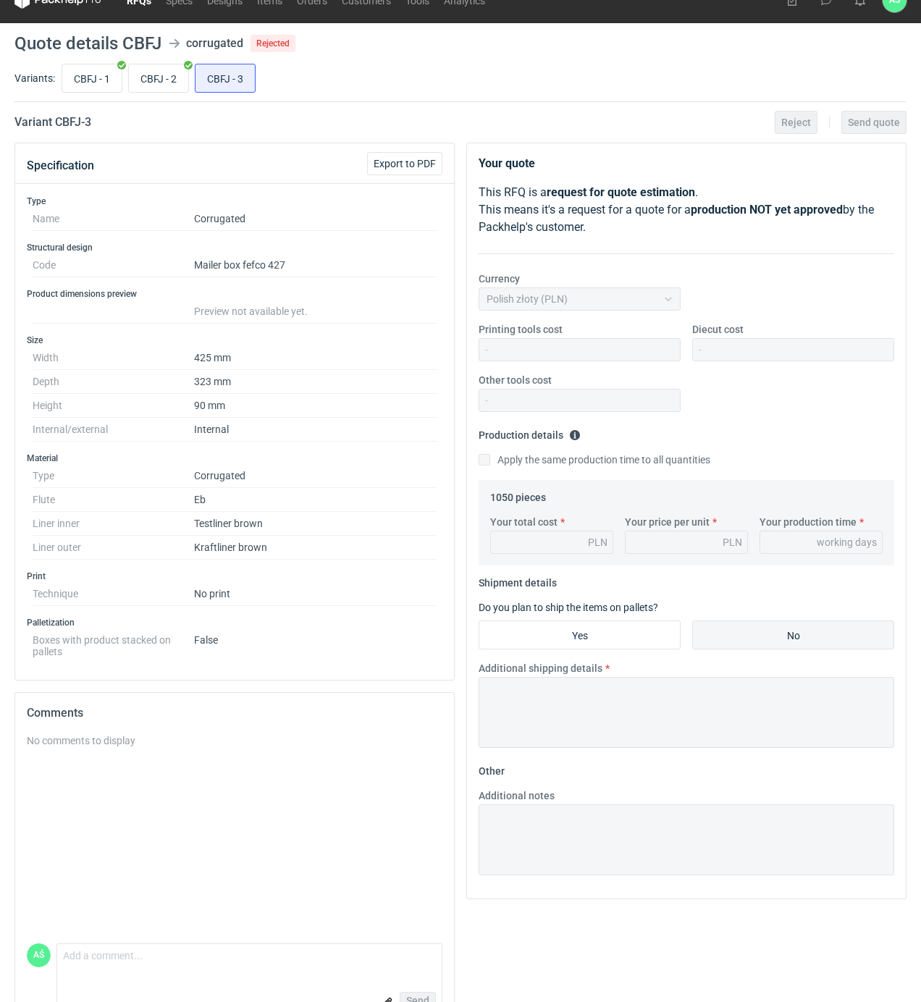
scroll to position [0, 0]
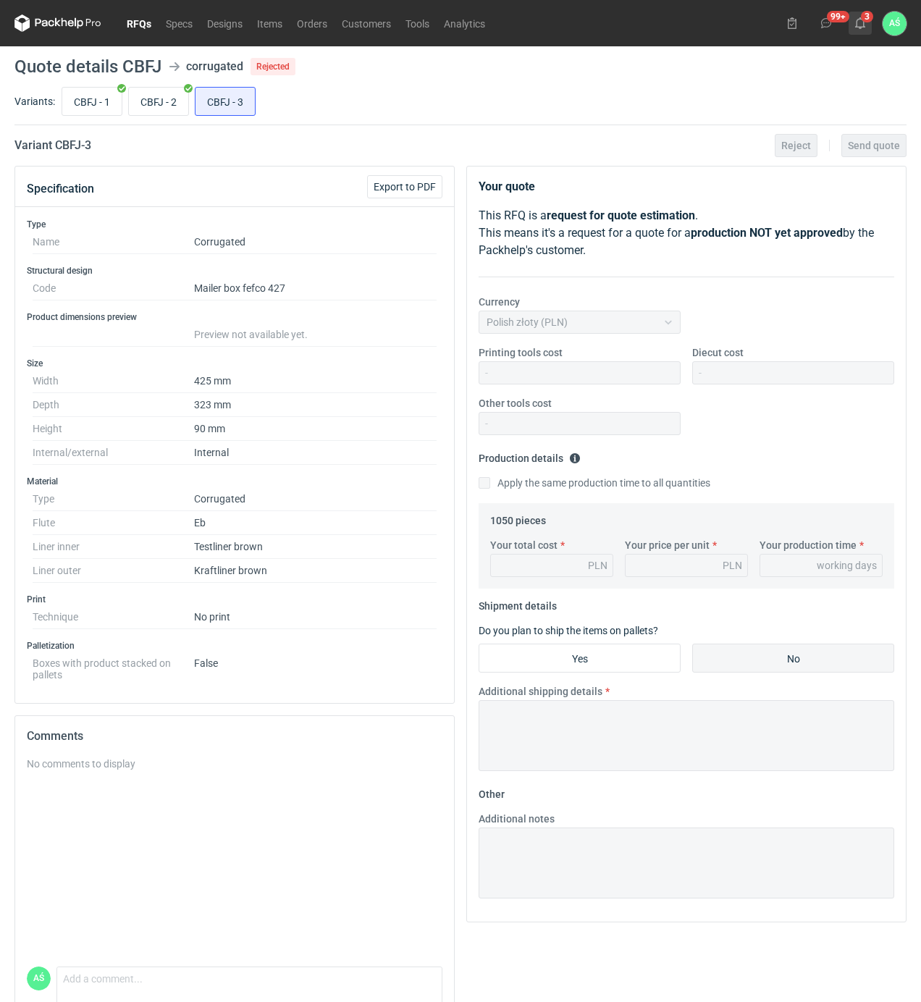
click at [858, 28] on icon at bounding box center [861, 23] width 12 height 12
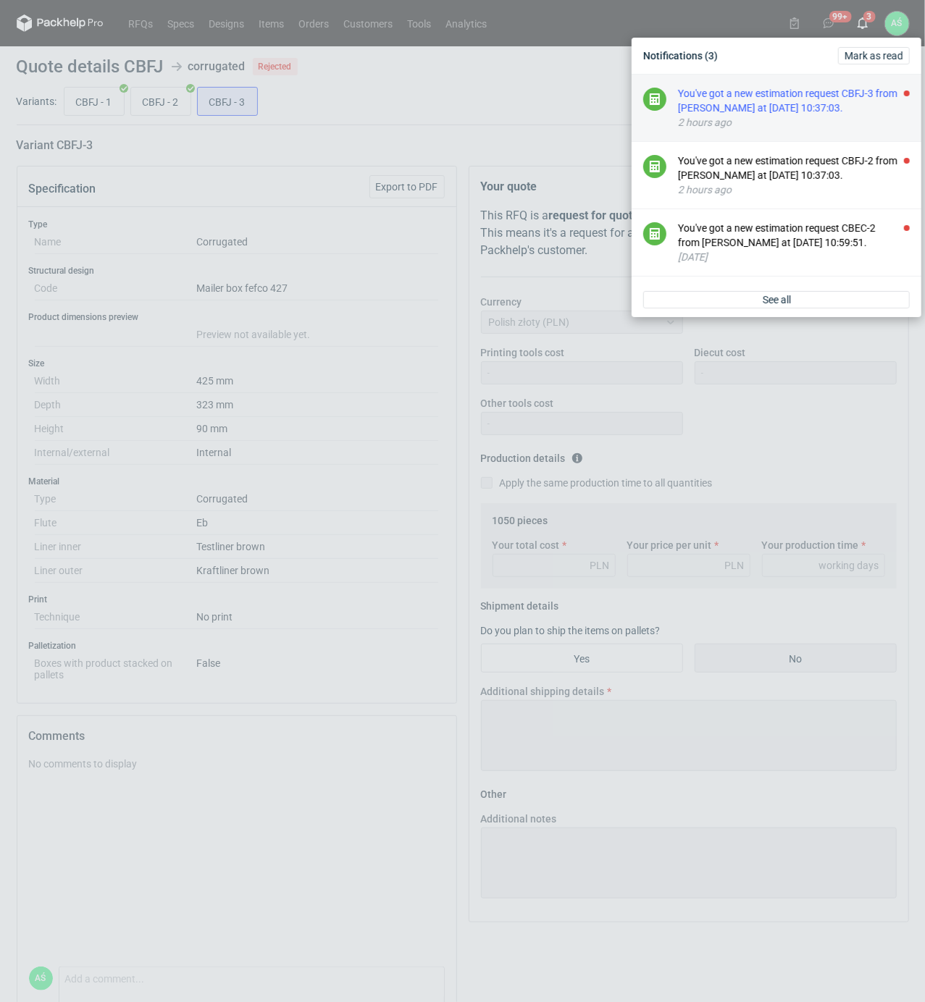
click at [853, 120] on div "2 hours ago" at bounding box center [794, 122] width 232 height 14
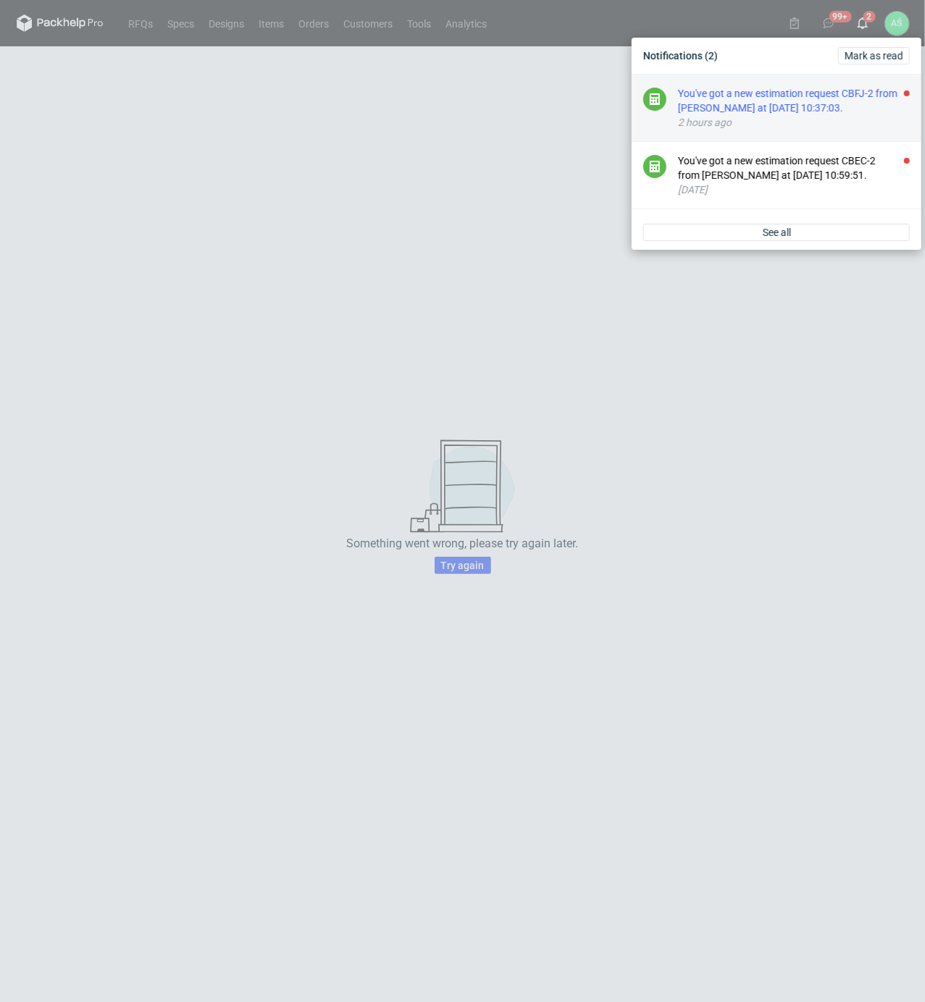
click at [863, 110] on div "You've got a new estimation request CBFJ-2 from [PERSON_NAME] at [DATE] 10:37:0…" at bounding box center [794, 100] width 232 height 29
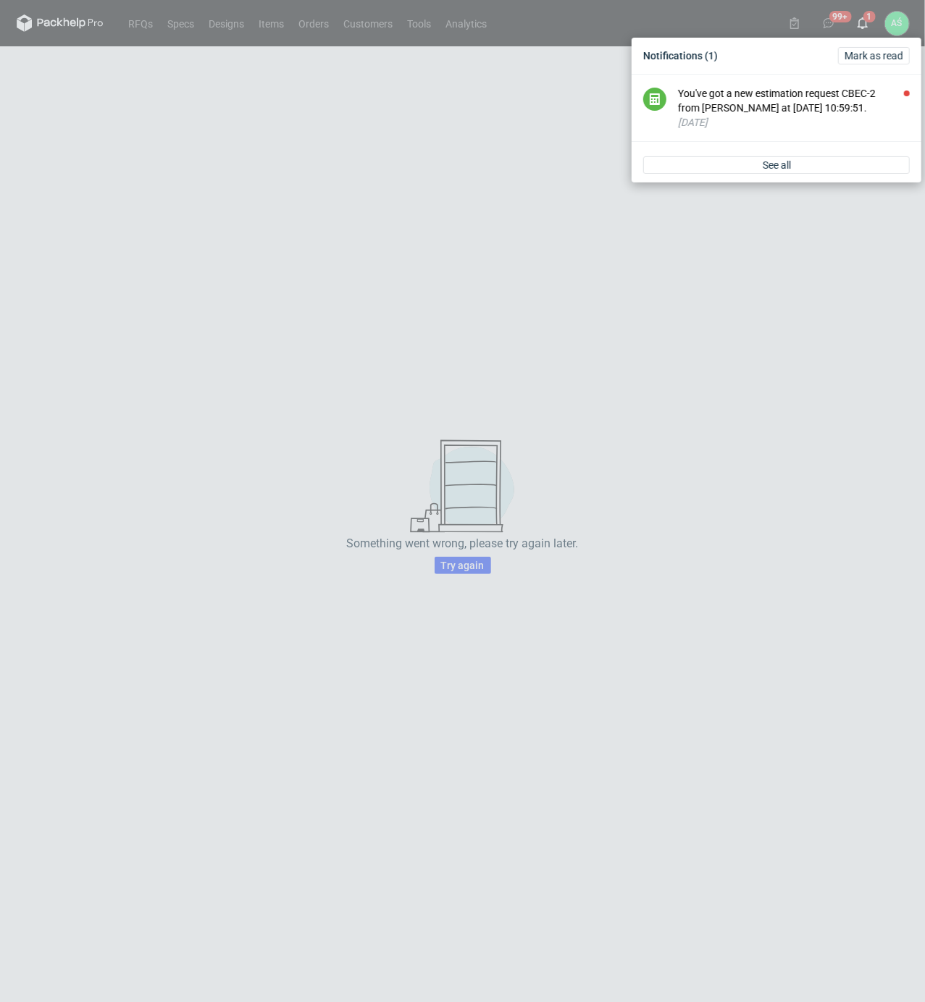
click at [794, 302] on div "Notifications (1) [PERSON_NAME] as read You've got a new estimation request CBE…" at bounding box center [462, 501] width 925 height 1002
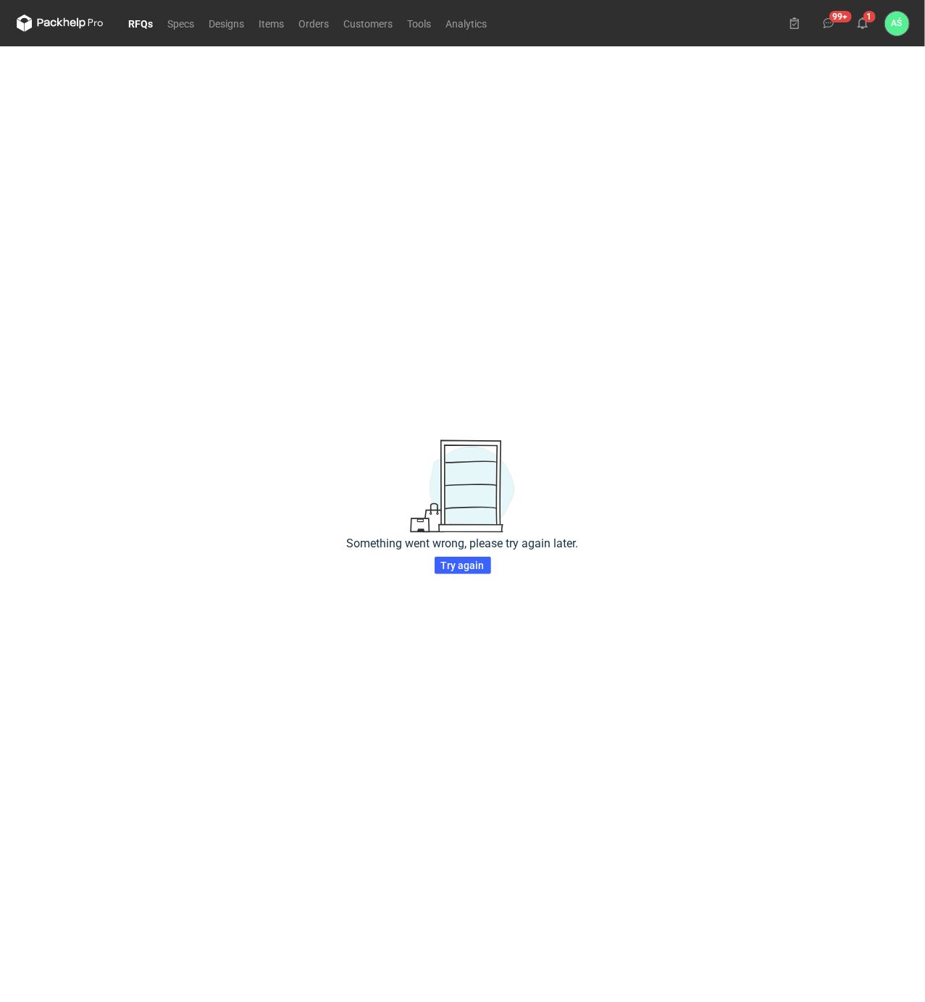
click at [135, 22] on link "RFQs" at bounding box center [141, 22] width 39 height 17
